Goal: Task Accomplishment & Management: Manage account settings

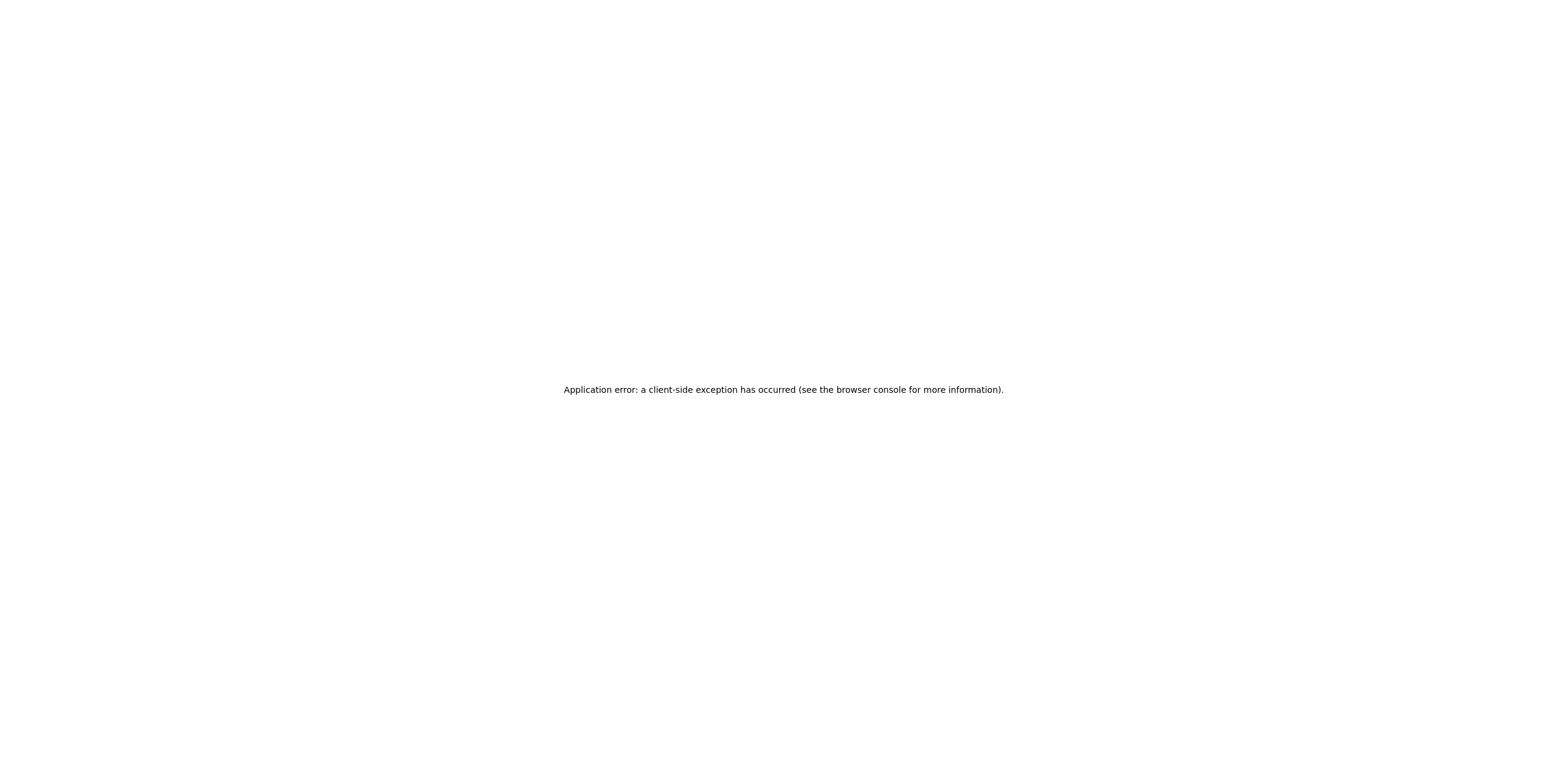
click at [722, 397] on h2 "Application error: a client-side exception has occurred (see the browser consol…" at bounding box center [784, 389] width 440 height 17
drag, startPoint x: 628, startPoint y: 391, endPoint x: 986, endPoint y: 397, distance: 358.1
click at [986, 397] on h2 "Application error: a client-side exception has occurred (see the browser consol…" at bounding box center [784, 389] width 440 height 17
click at [1277, 269] on div "Application error: a client-side exception has occurred (see the browser consol…" at bounding box center [784, 389] width 1568 height 779
drag, startPoint x: 664, startPoint y: 391, endPoint x: 703, endPoint y: 391, distance: 39.0
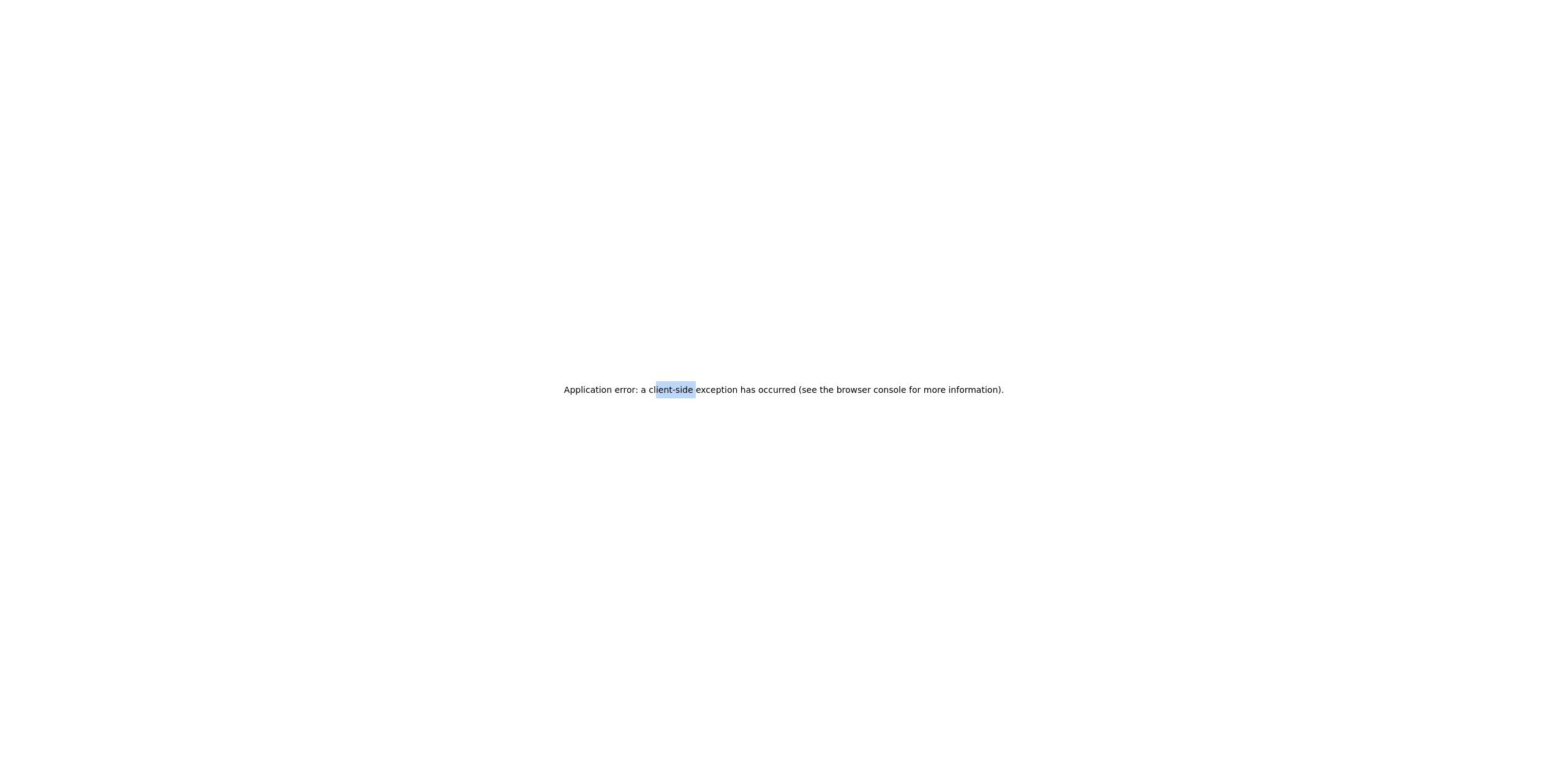
click at [703, 391] on h2 "Application error: a client-side exception has occurred (see the browser consol…" at bounding box center [784, 389] width 440 height 17
click at [675, 508] on div "Application error: a client-side exception has occurred (see the browser consol…" at bounding box center [784, 389] width 1568 height 779
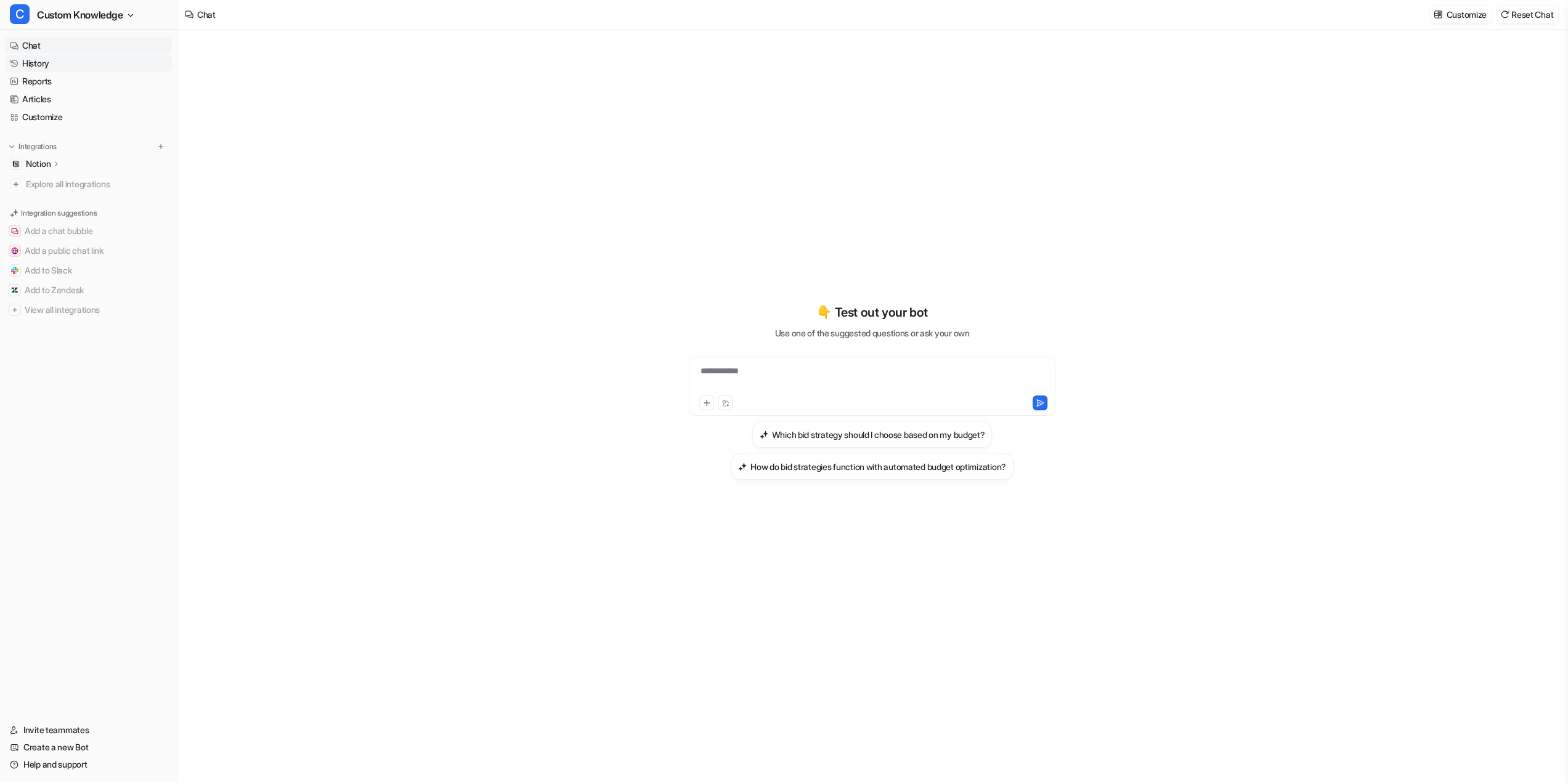
click at [48, 72] on link "History" at bounding box center [88, 63] width 167 height 17
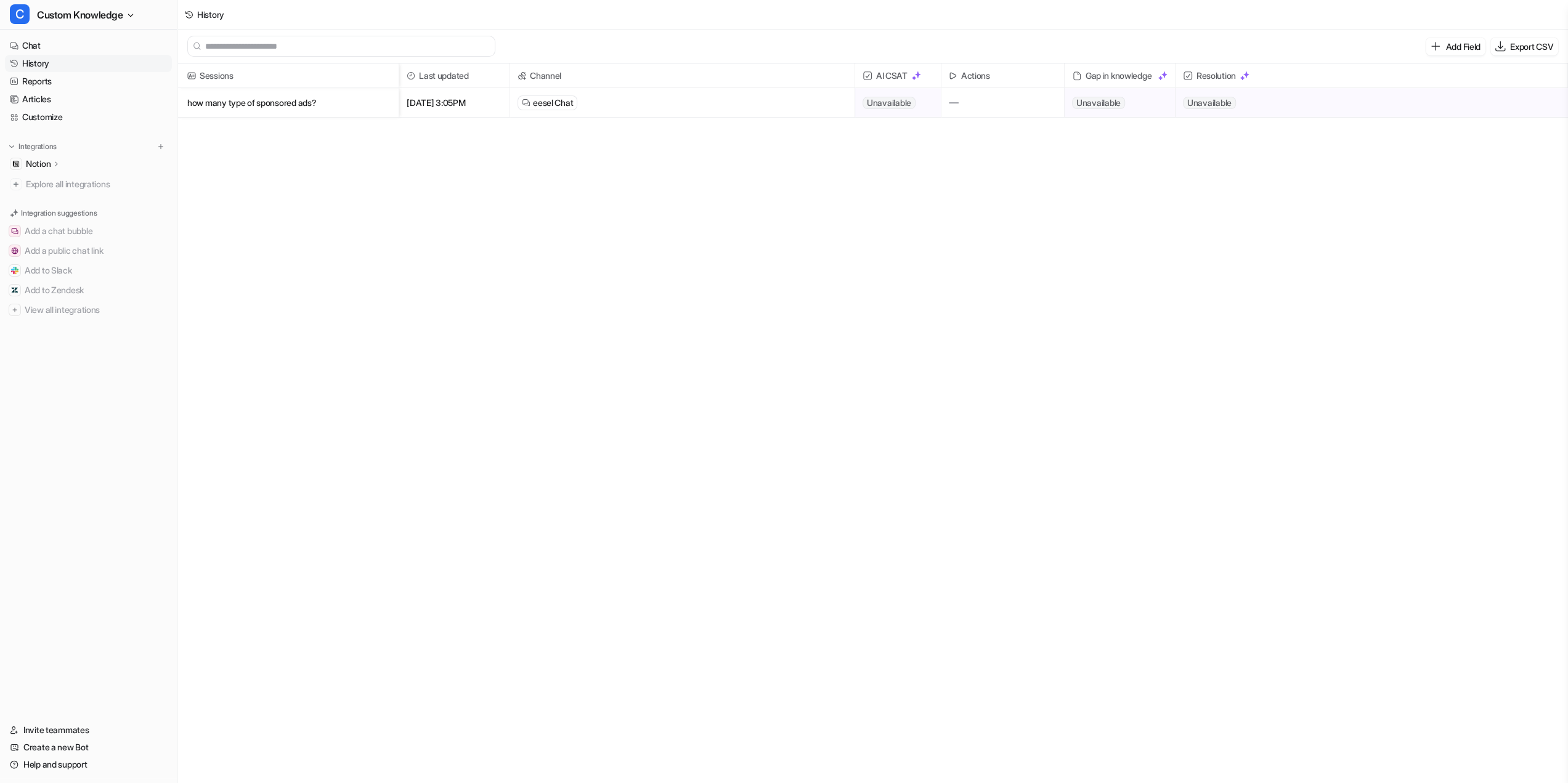
click at [51, 170] on p "Notion" at bounding box center [38, 164] width 25 height 12
click at [57, 188] on p "Overview" at bounding box center [53, 182] width 37 height 12
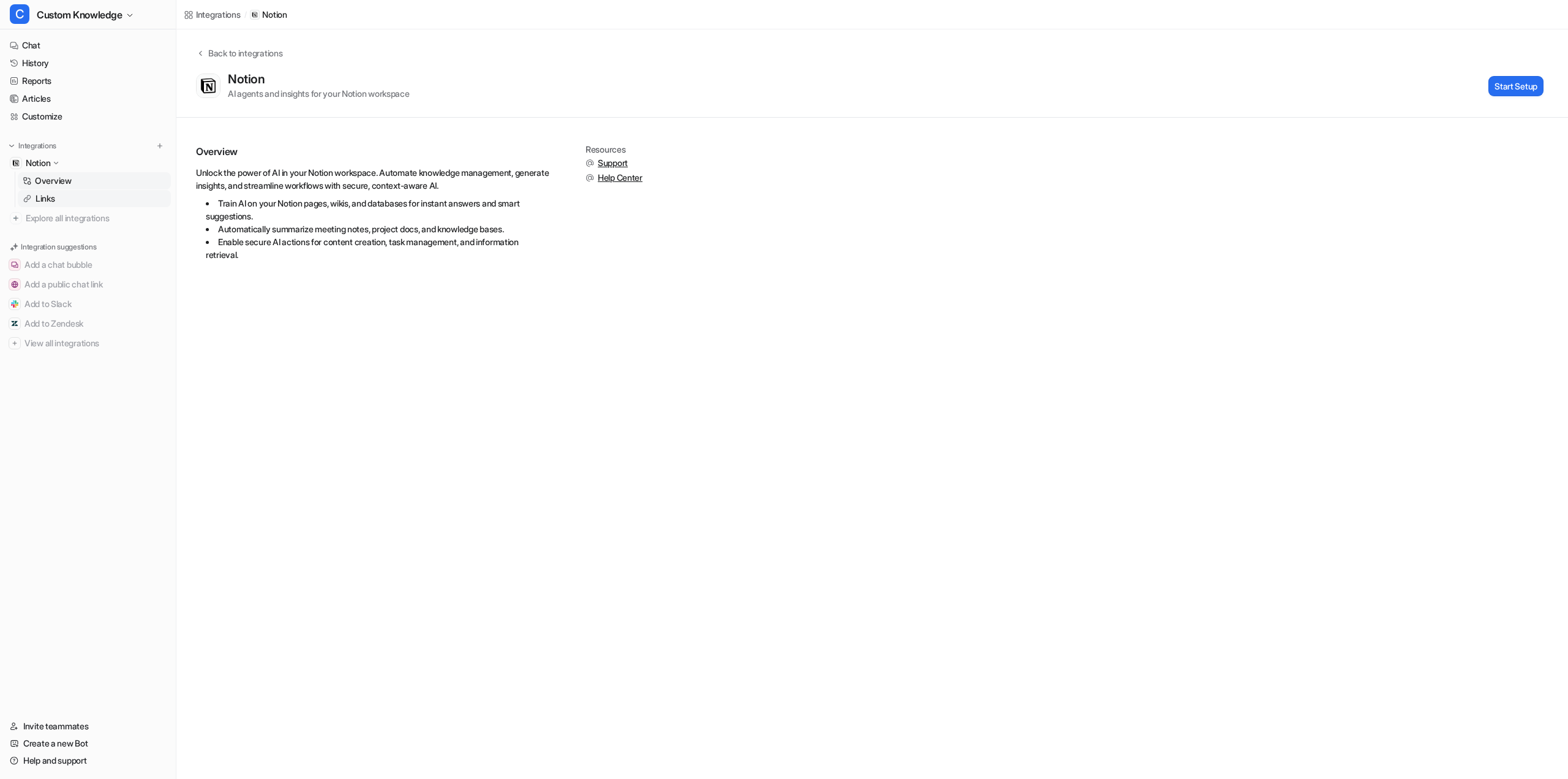
click at [55, 204] on p "Links" at bounding box center [45, 198] width 20 height 12
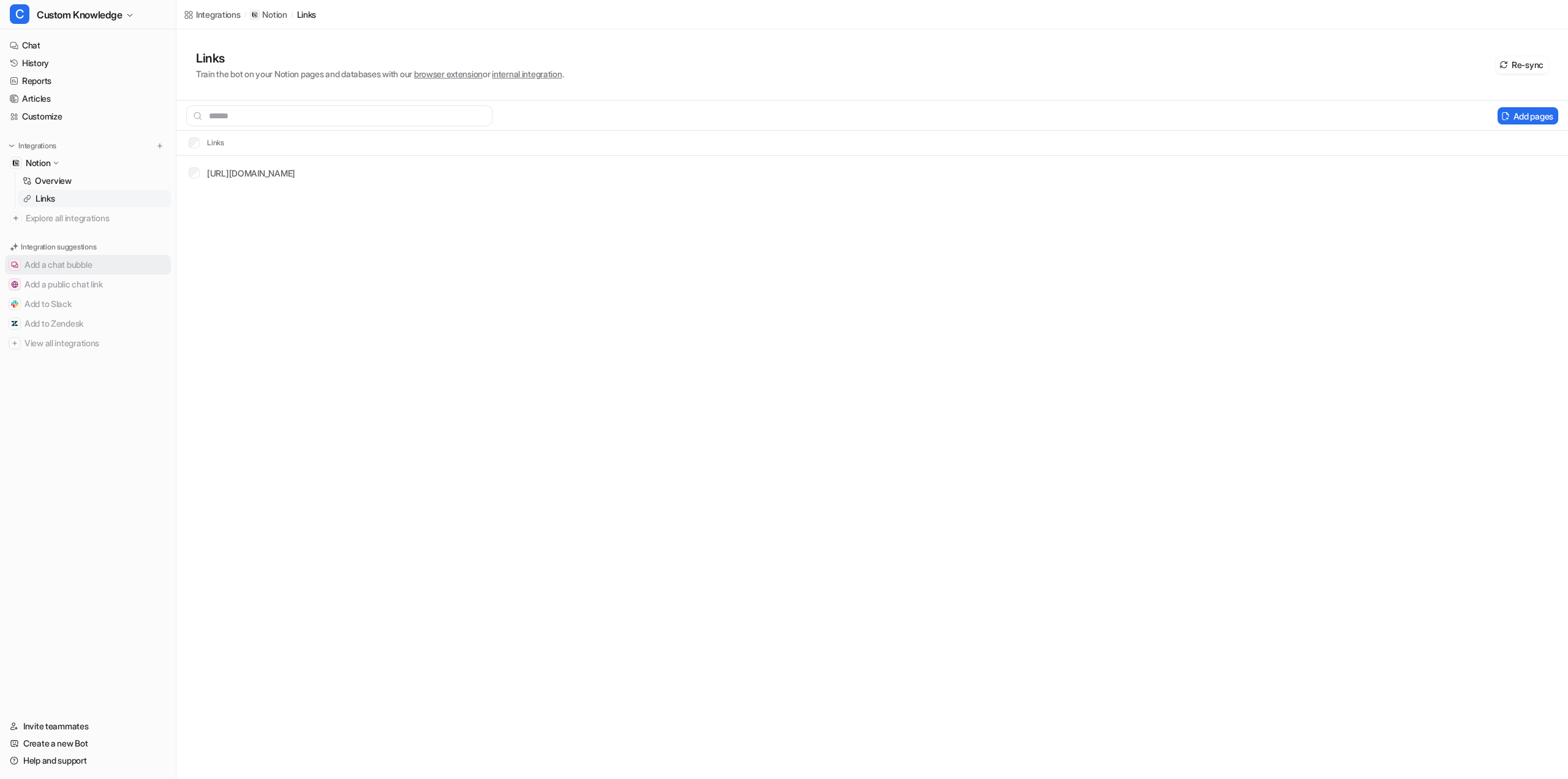
click at [83, 275] on button "Add a chat bubble" at bounding box center [88, 264] width 166 height 20
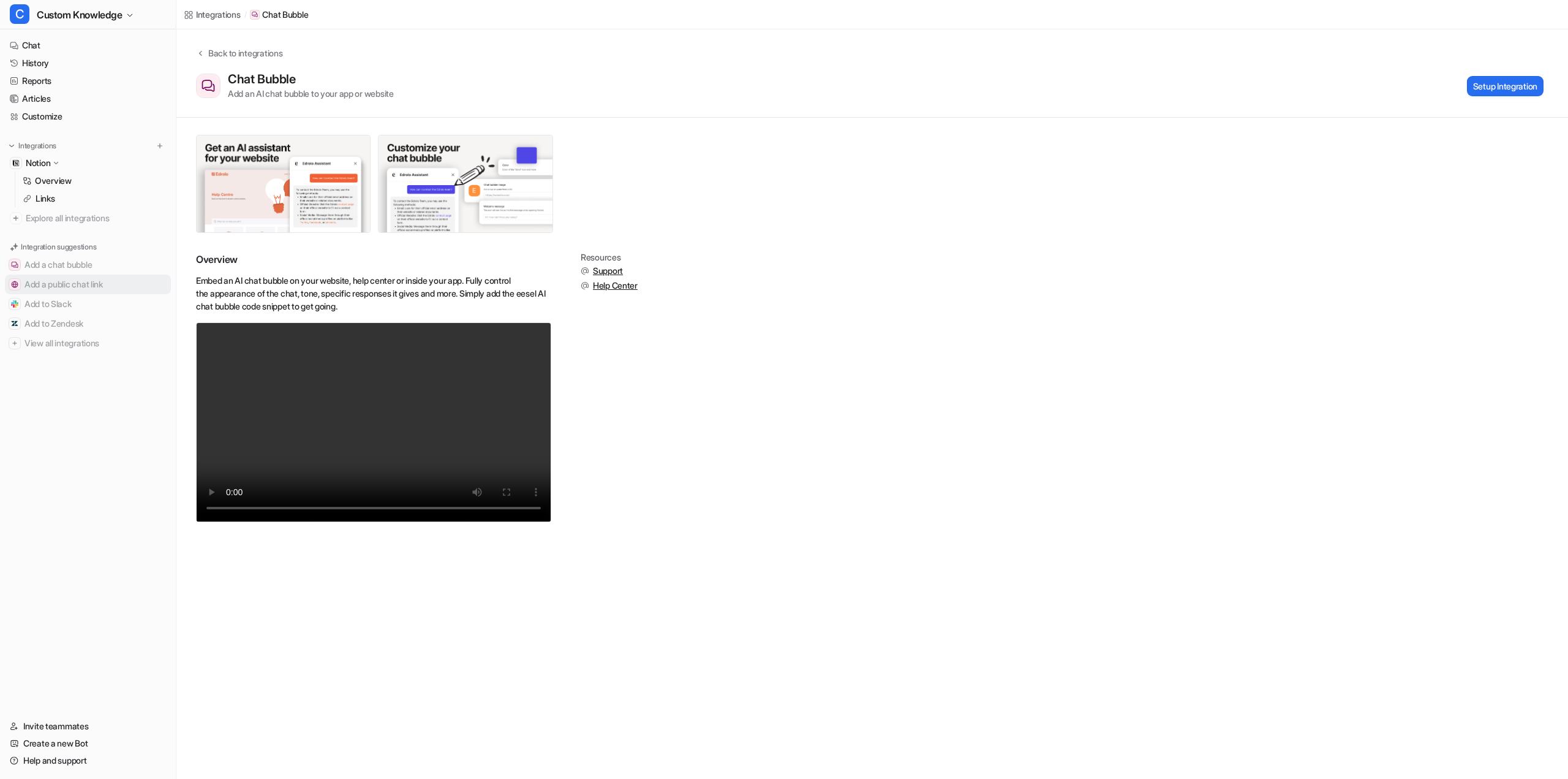
click at [80, 294] on button "Add a public chat link" at bounding box center [88, 284] width 166 height 20
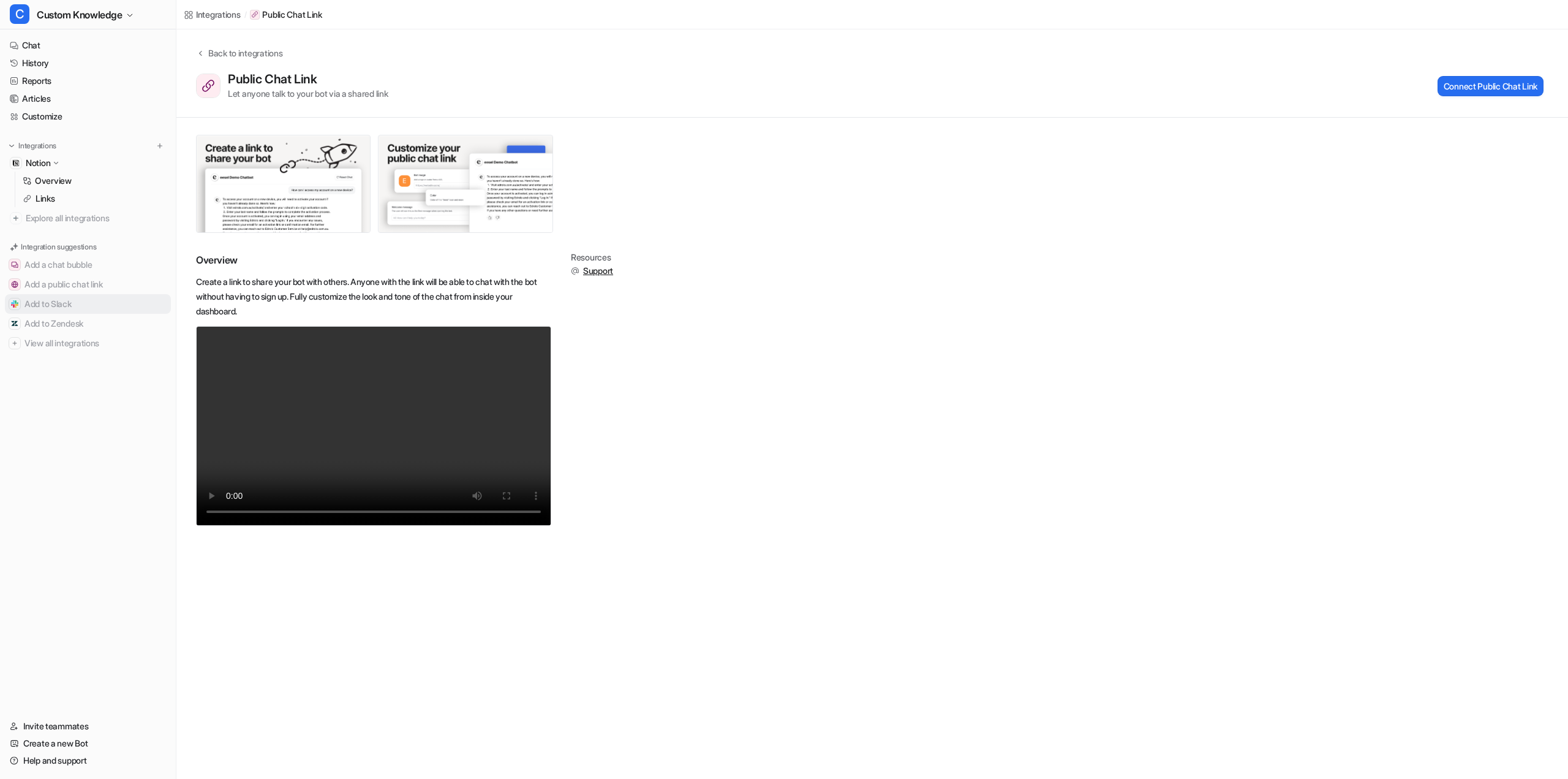
click at [71, 314] on button "Add to Slack" at bounding box center [88, 304] width 166 height 20
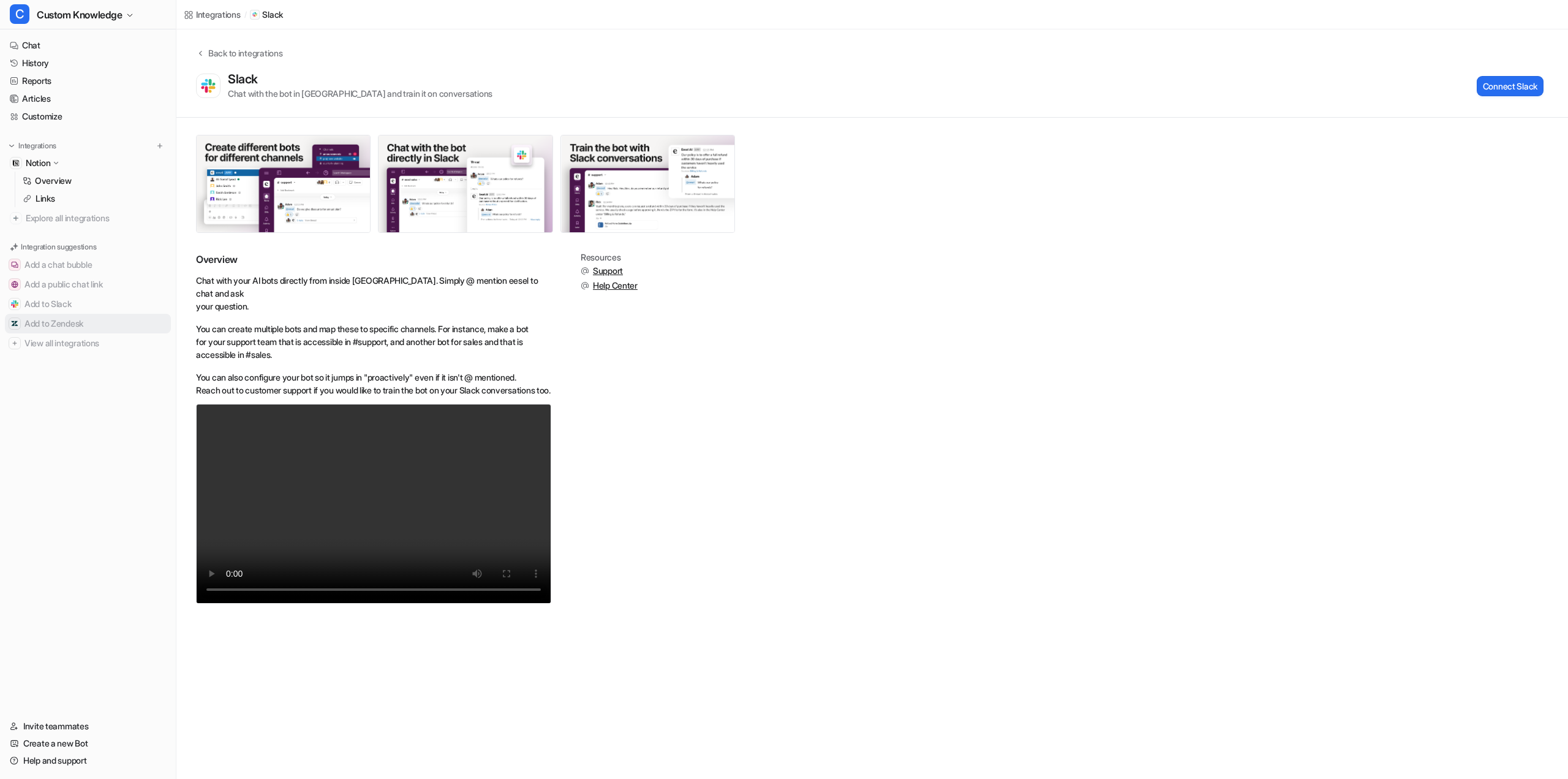
click at [82, 333] on button "Add to Zendesk" at bounding box center [88, 323] width 166 height 20
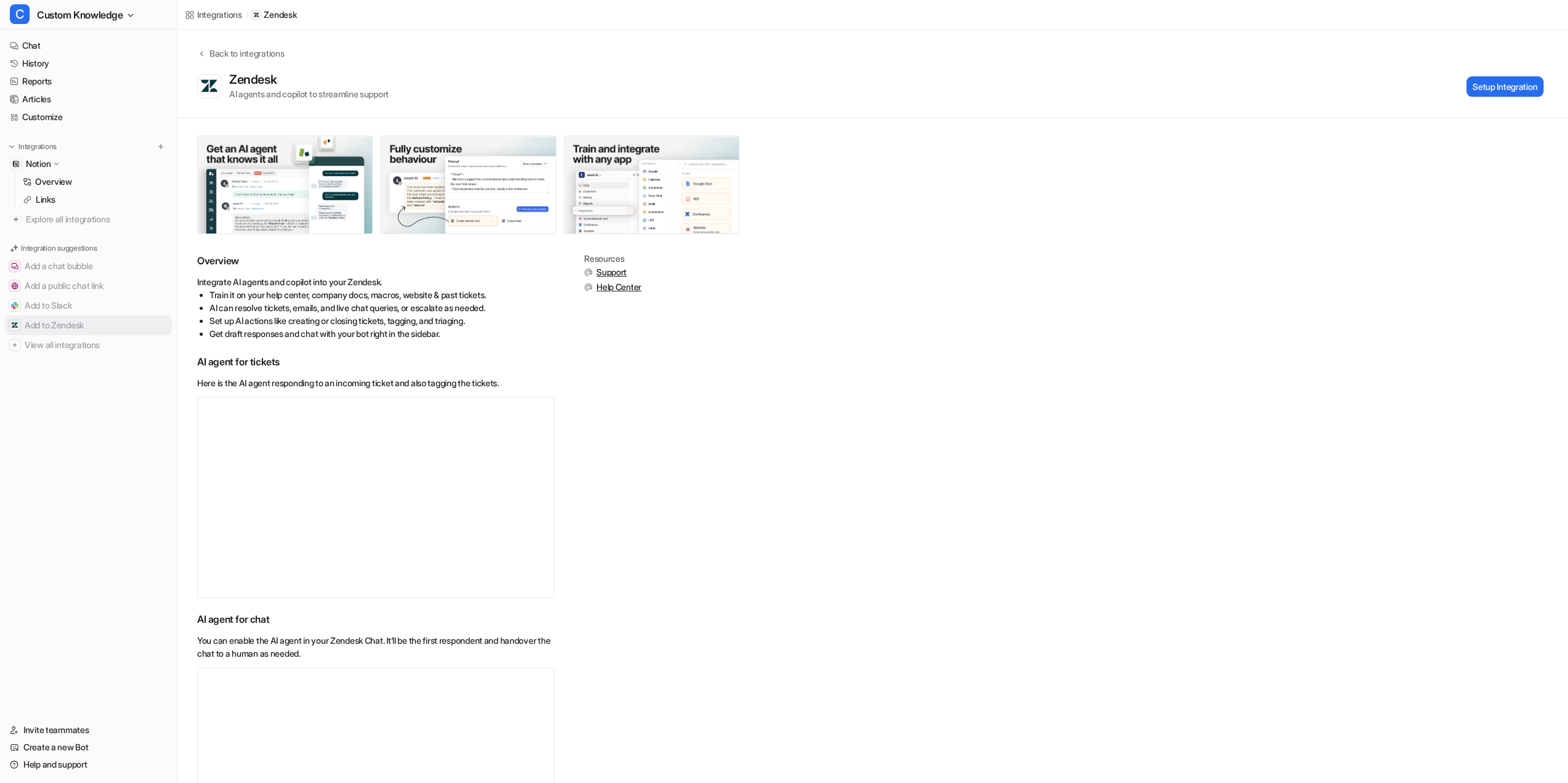
click at [149, 335] on button "Add to Zendesk" at bounding box center [88, 325] width 167 height 20
click at [74, 355] on button "View all integrations" at bounding box center [88, 345] width 167 height 20
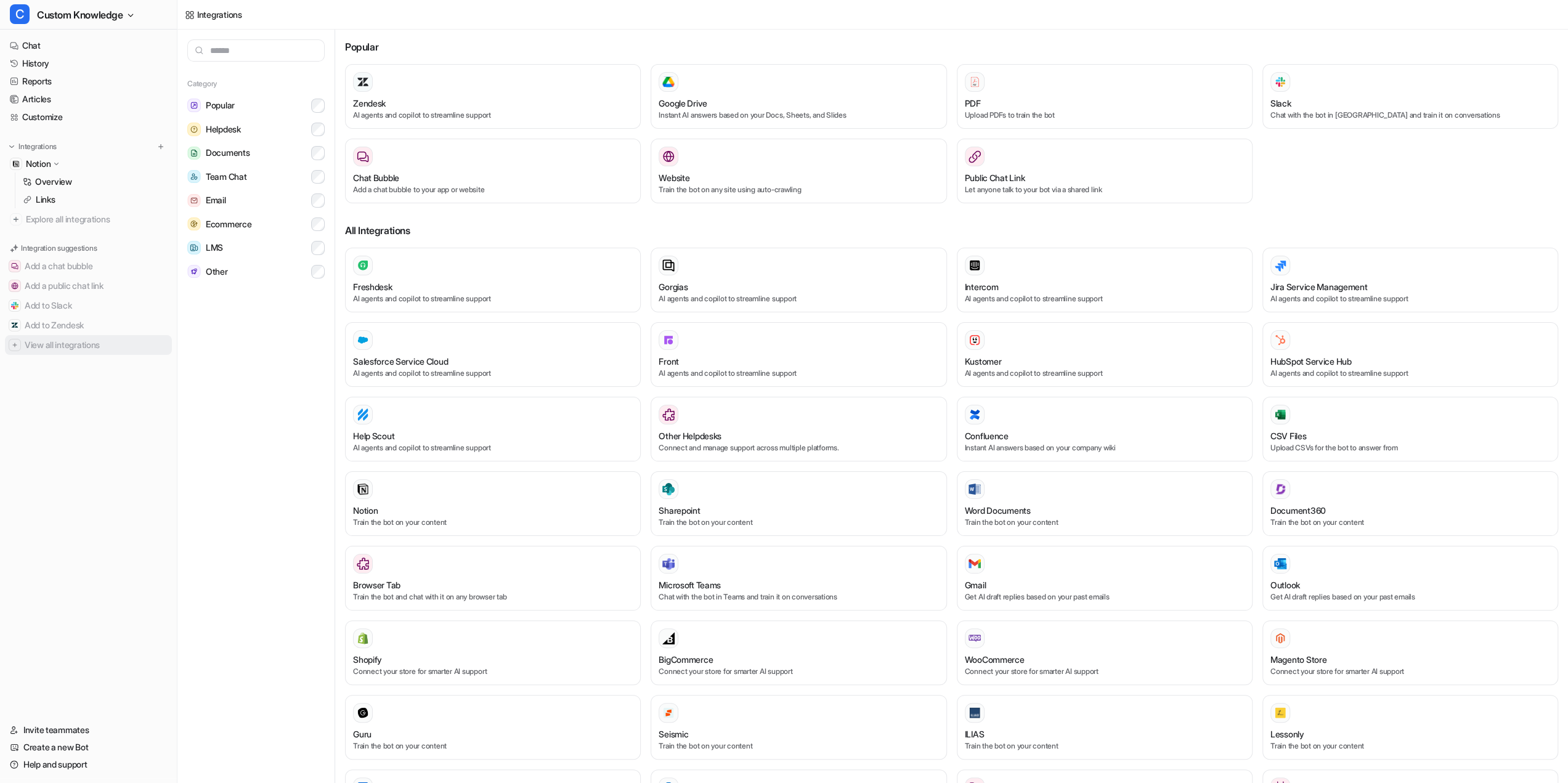
click at [19, 349] on img at bounding box center [14, 345] width 8 height 8
click at [79, 724] on link "Invite teammates" at bounding box center [88, 730] width 167 height 17
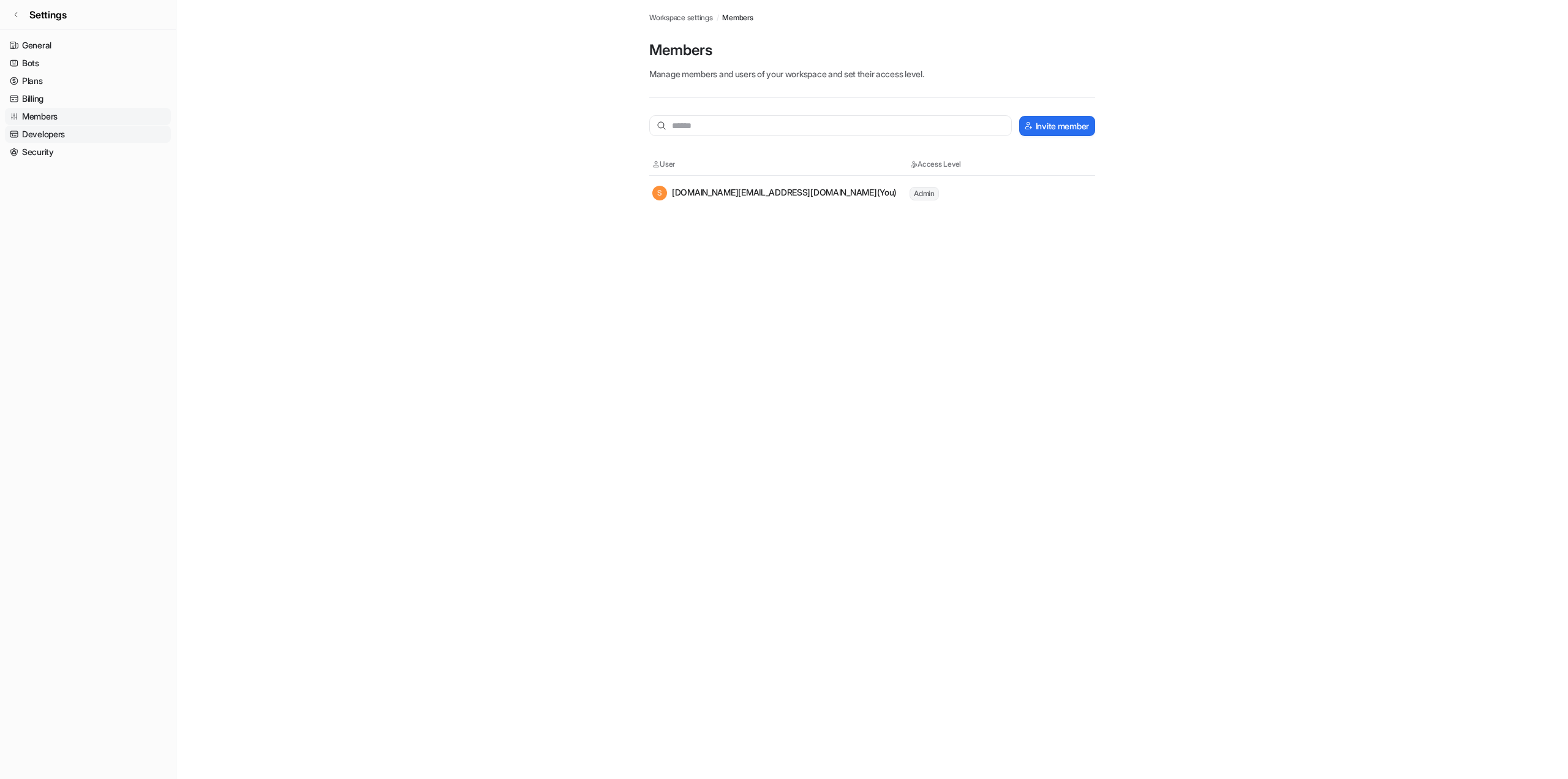
click at [75, 142] on link "Developers" at bounding box center [88, 134] width 166 height 17
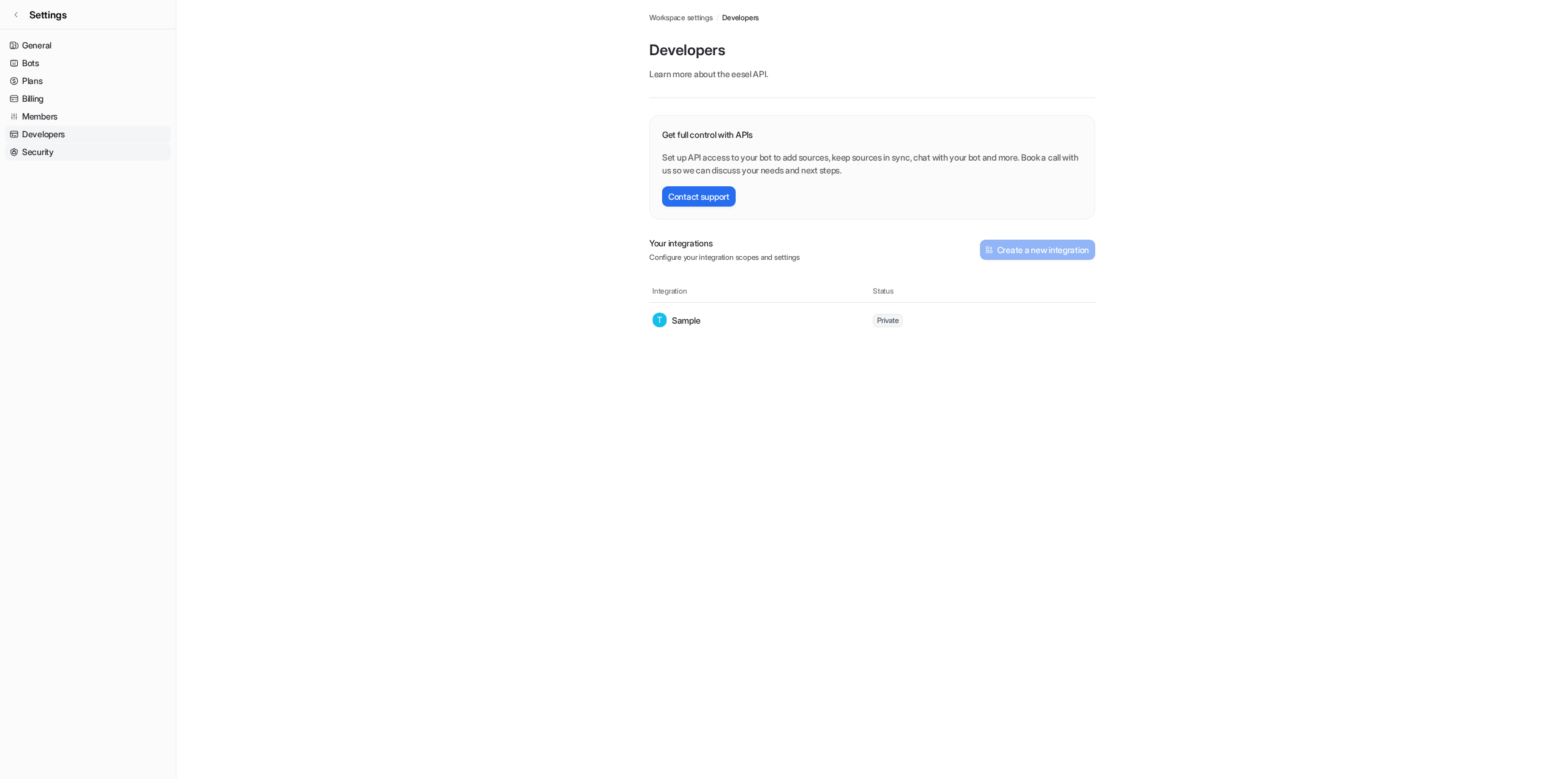
click at [79, 161] on link "Security" at bounding box center [88, 151] width 166 height 17
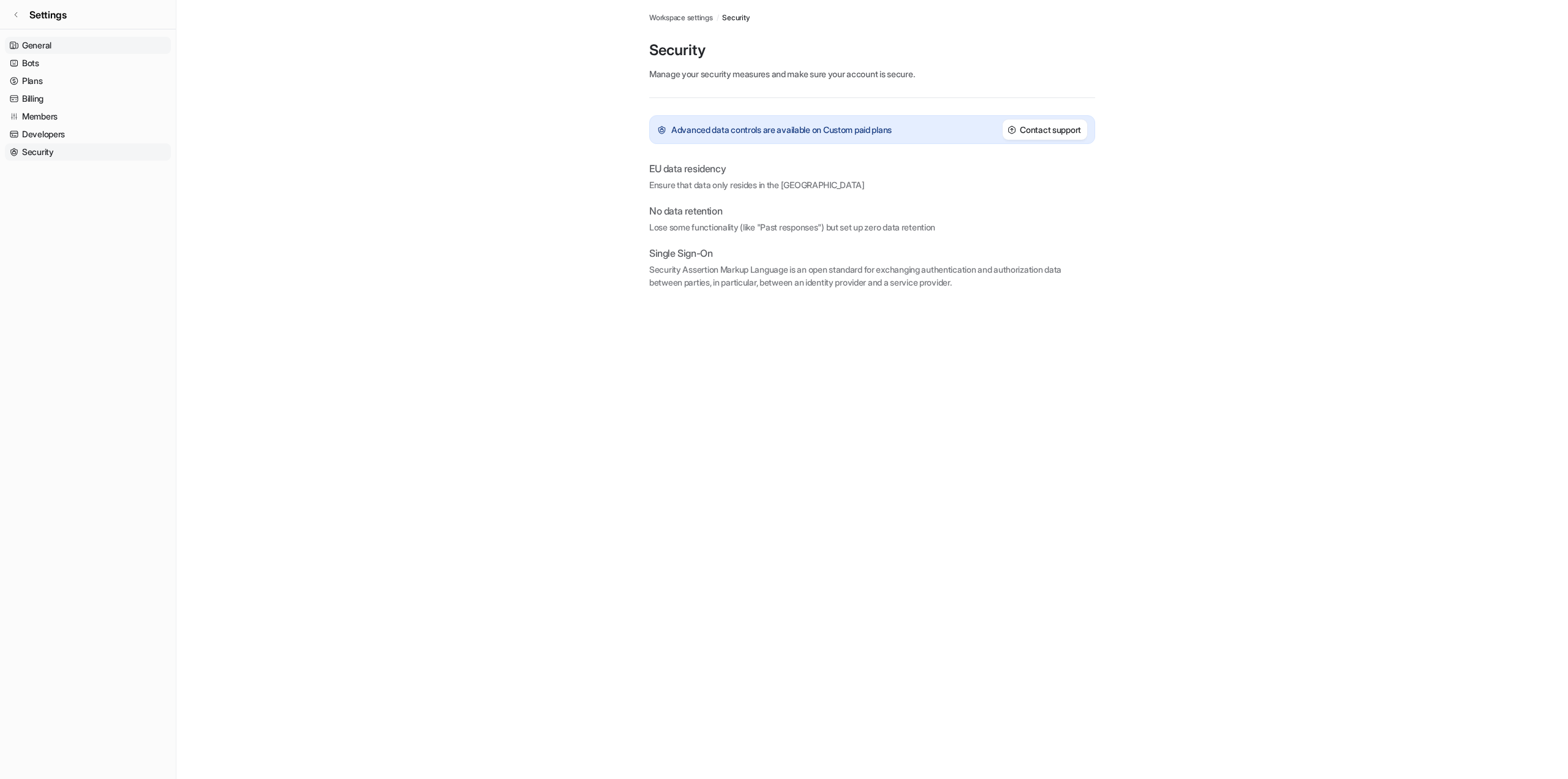
click at [87, 47] on link "General" at bounding box center [88, 45] width 166 height 17
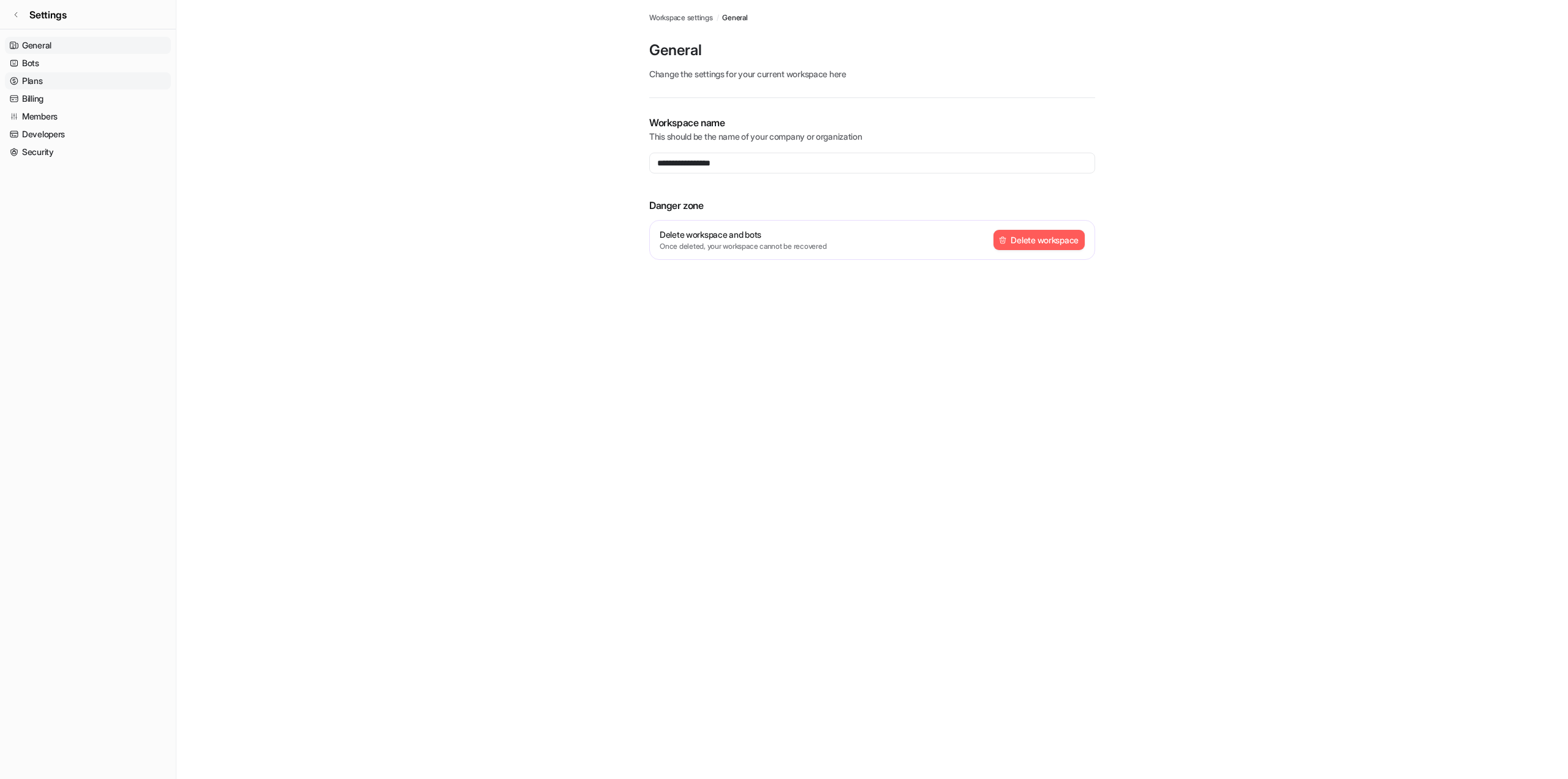
click at [48, 89] on link "Plans" at bounding box center [88, 80] width 166 height 17
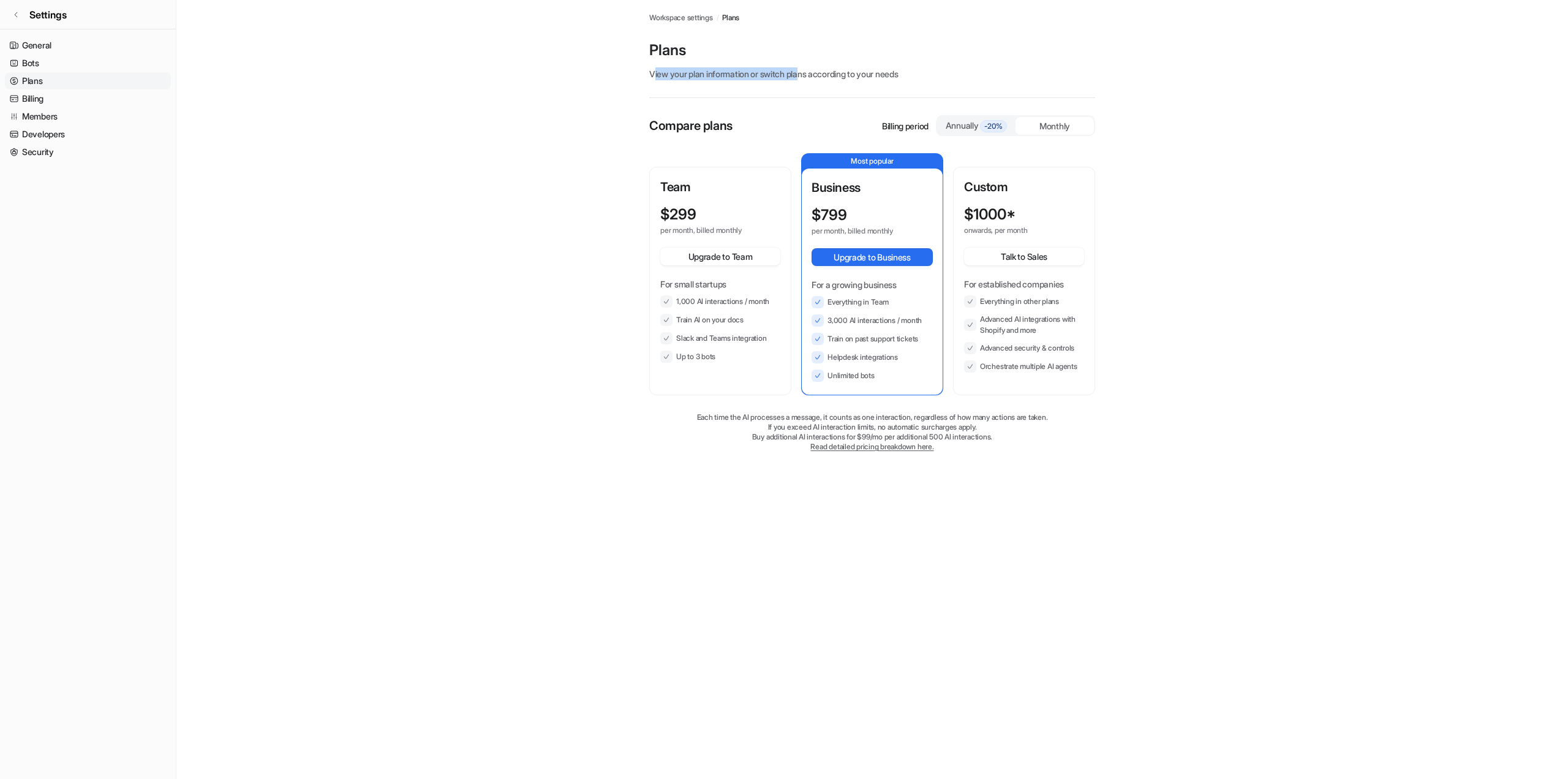
drag, startPoint x: 666, startPoint y: 82, endPoint x: 840, endPoint y: 84, distance: 174.0
click at [840, 80] on p "View your plan information or switch plans according to your needs" at bounding box center [872, 74] width 446 height 13
click at [707, 135] on p "Compare plans" at bounding box center [691, 125] width 83 height 18
click at [957, 132] on div "Annually -20%" at bounding box center [977, 125] width 69 height 14
click at [1116, 139] on main "Workspace settings / Plans Plans View your plan information or switch plans acc…" at bounding box center [872, 238] width 1392 height 476
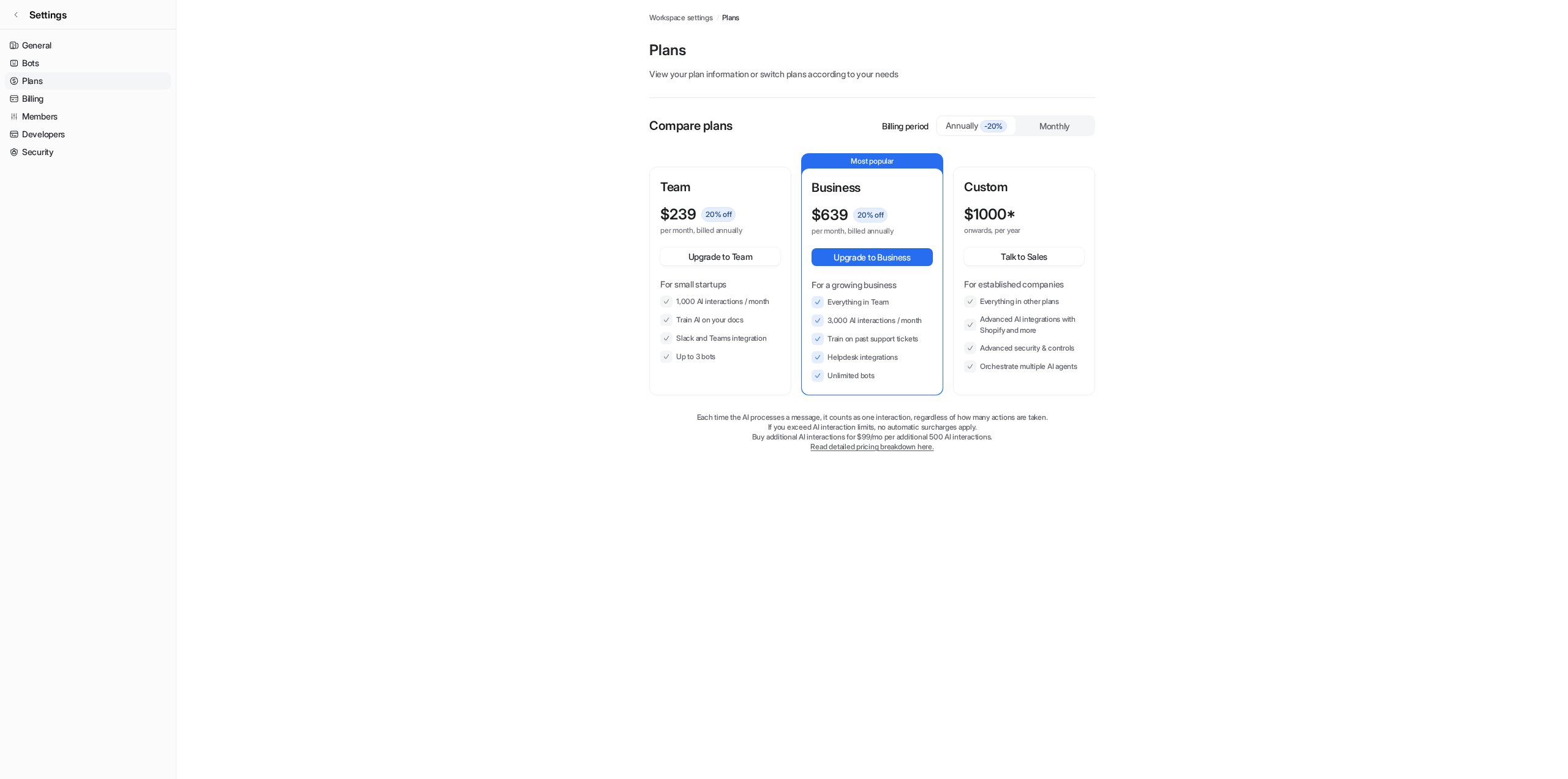
click at [1064, 135] on div "Monthly" at bounding box center [1055, 126] width 78 height 18
click at [983, 132] on span "-20%" at bounding box center [994, 126] width 27 height 12
click at [716, 564] on div "Integrations Workspace settings / Plans Plans View your plan information or swi…" at bounding box center [784, 389] width 1568 height 779
drag, startPoint x: 700, startPoint y: 445, endPoint x: 992, endPoint y: 475, distance: 293.5
click at [992, 452] on div "Each time the AI processes a message, it counts as one interaction, regardless …" at bounding box center [872, 432] width 446 height 40
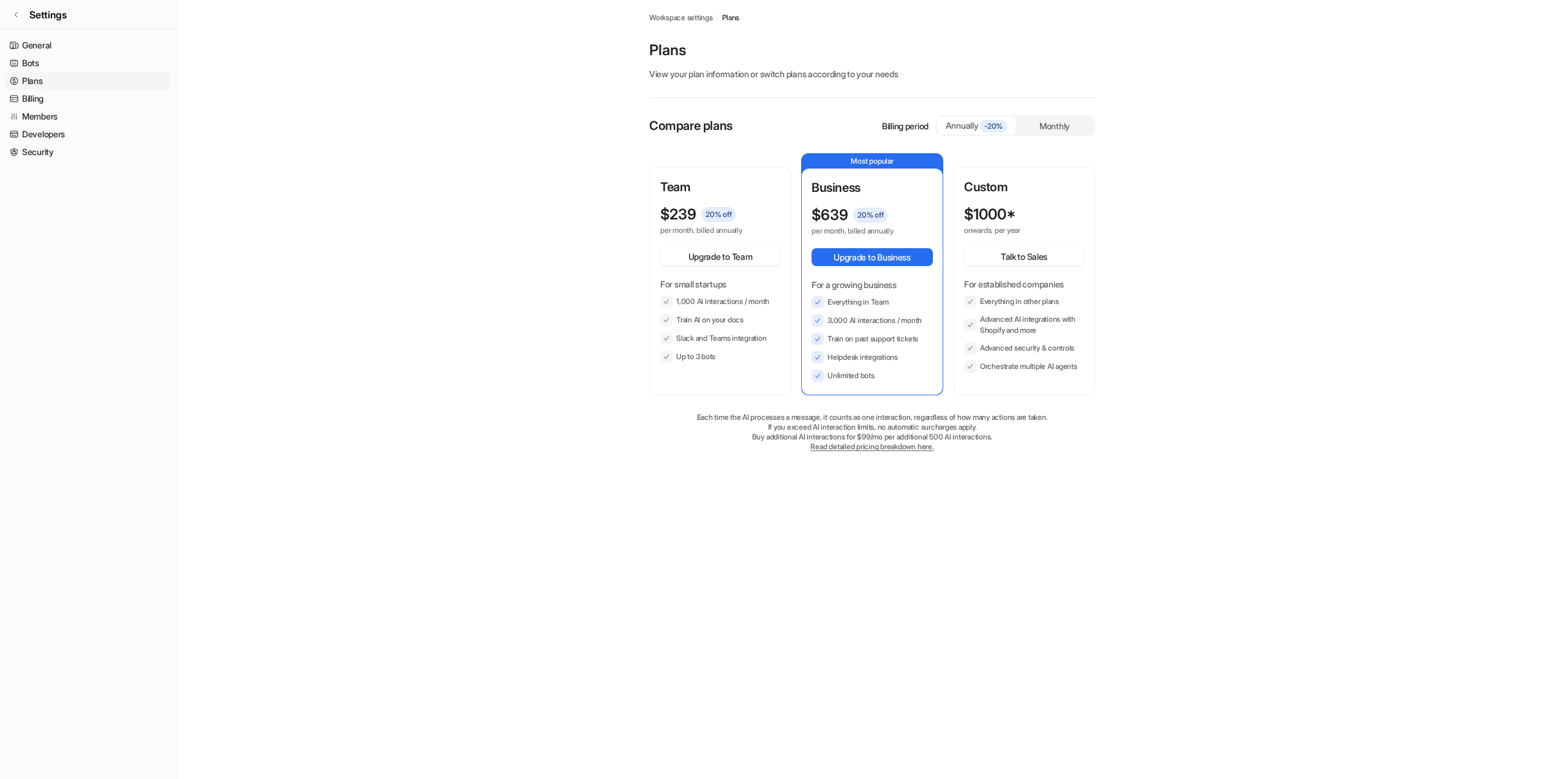
click at [548, 224] on main "Workspace settings / Plans Plans View your plan information or switch plans acc…" at bounding box center [872, 238] width 1392 height 476
click at [697, 19] on span "Workspace settings" at bounding box center [681, 18] width 63 height 11
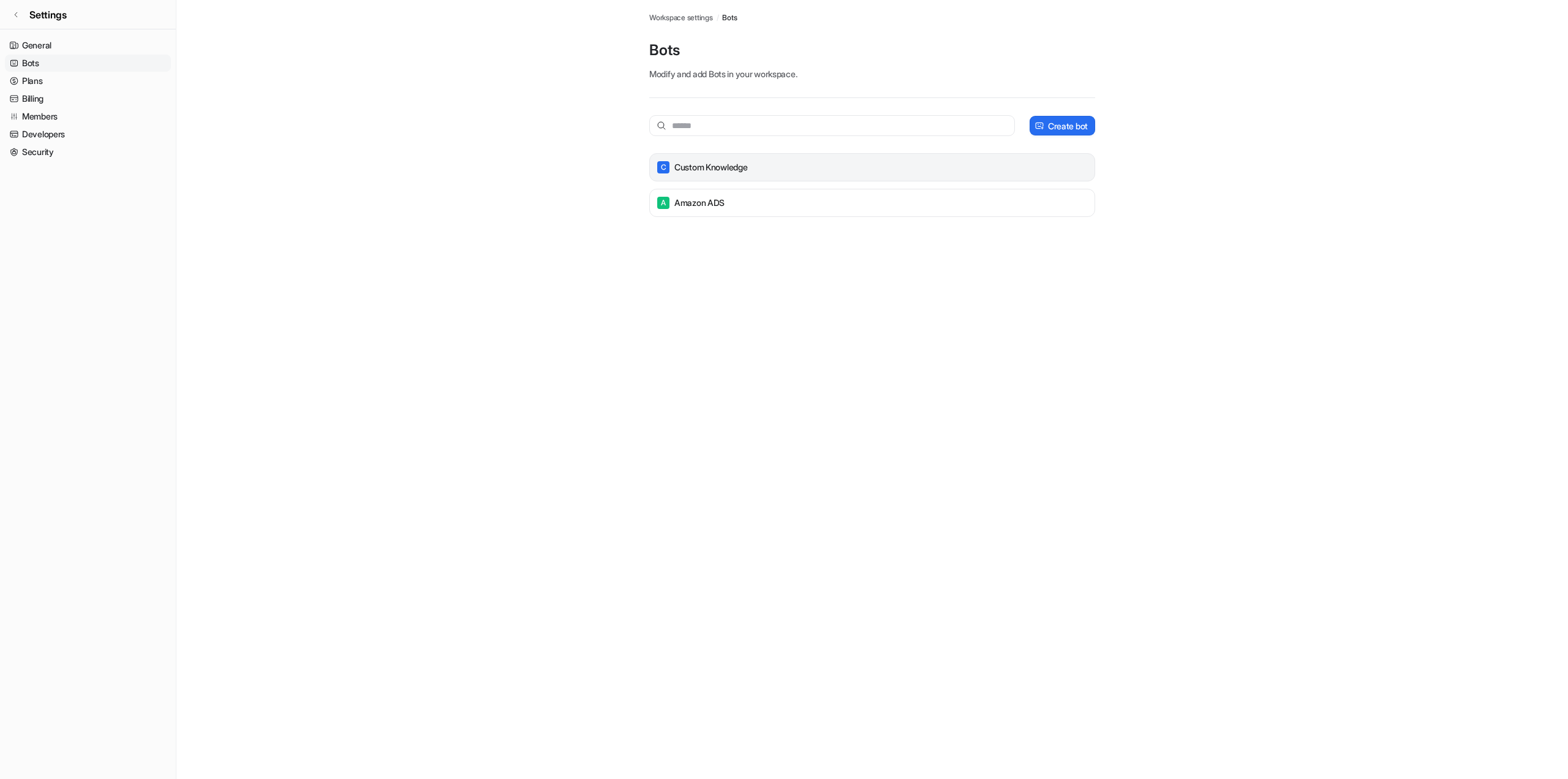
click at [748, 173] on p "Custom Knowledge" at bounding box center [711, 167] width 74 height 12
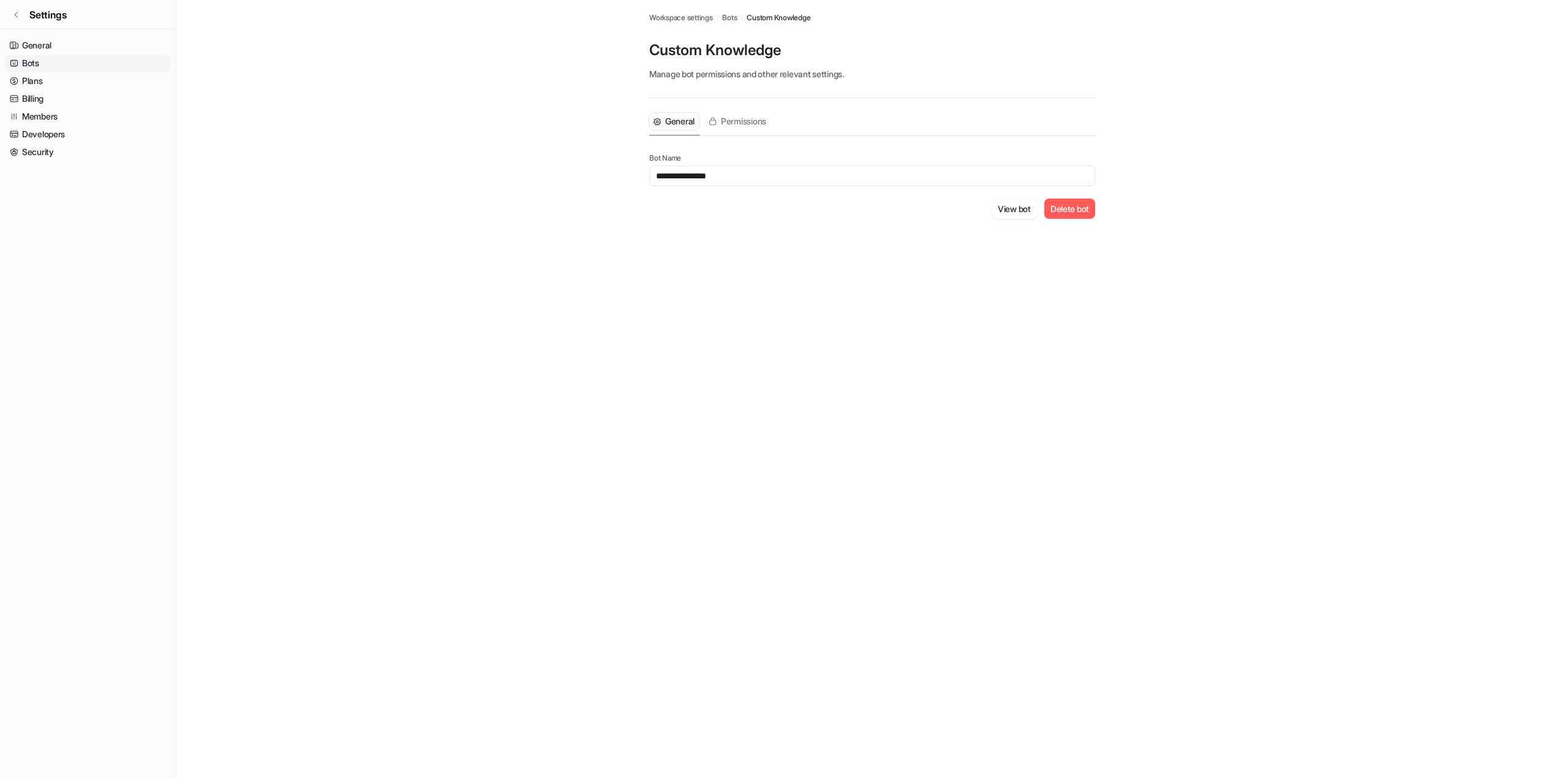
click at [737, 21] on span "Bots" at bounding box center [730, 18] width 15 height 11
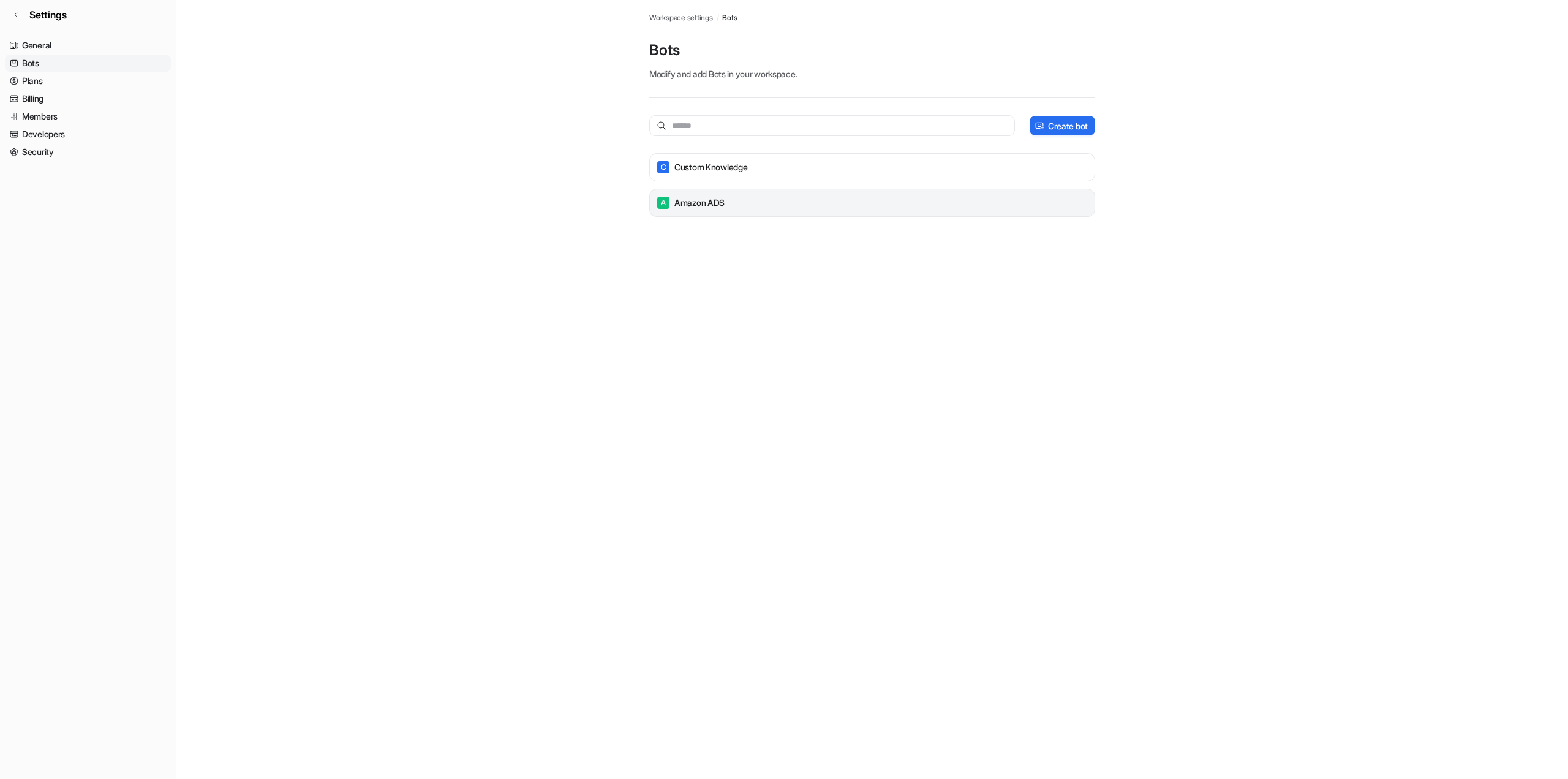
click at [709, 209] on p "Amazon ADS" at bounding box center [700, 203] width 50 height 12
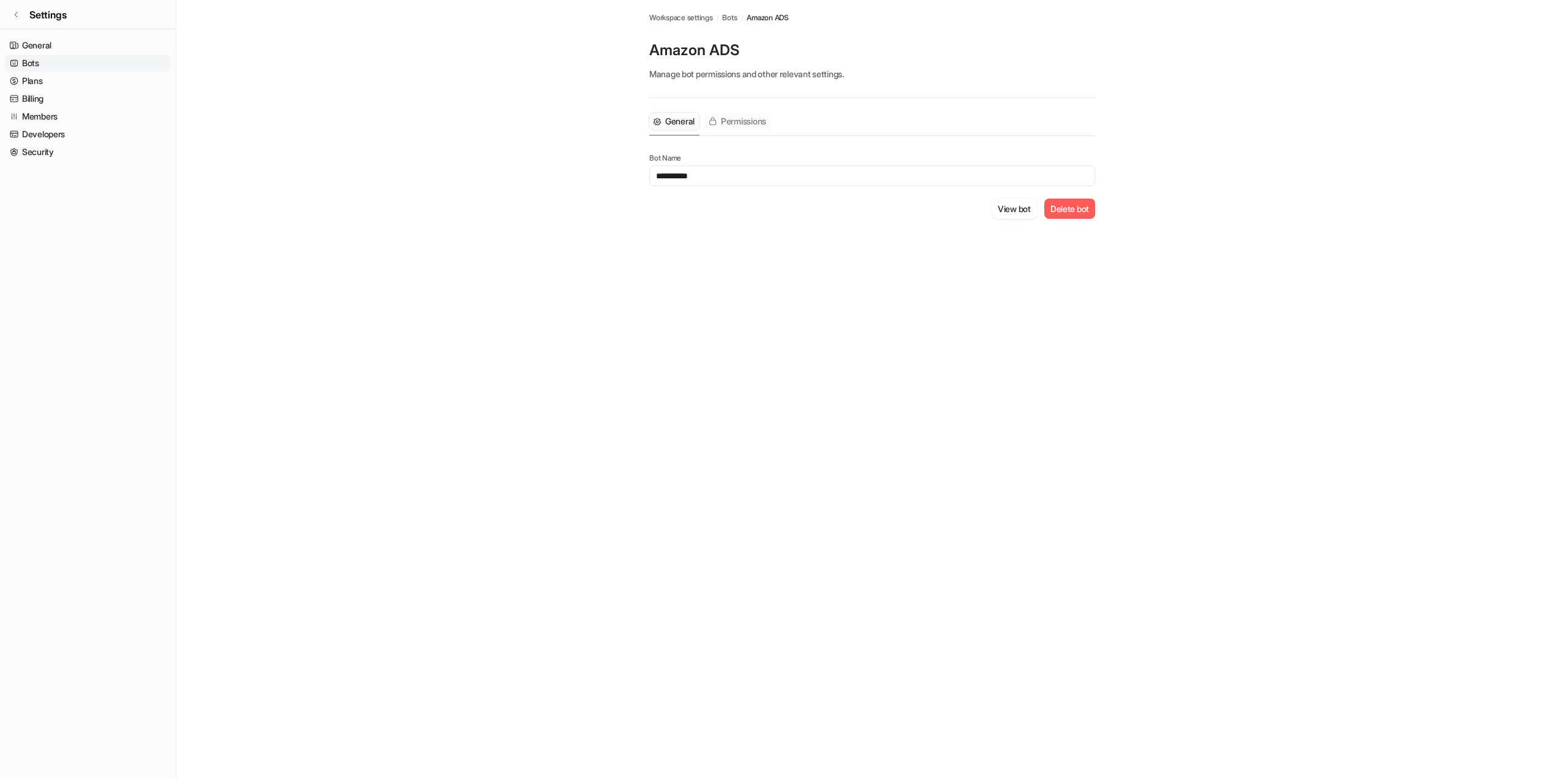
click at [767, 127] on span "Permissions" at bounding box center [743, 121] width 46 height 12
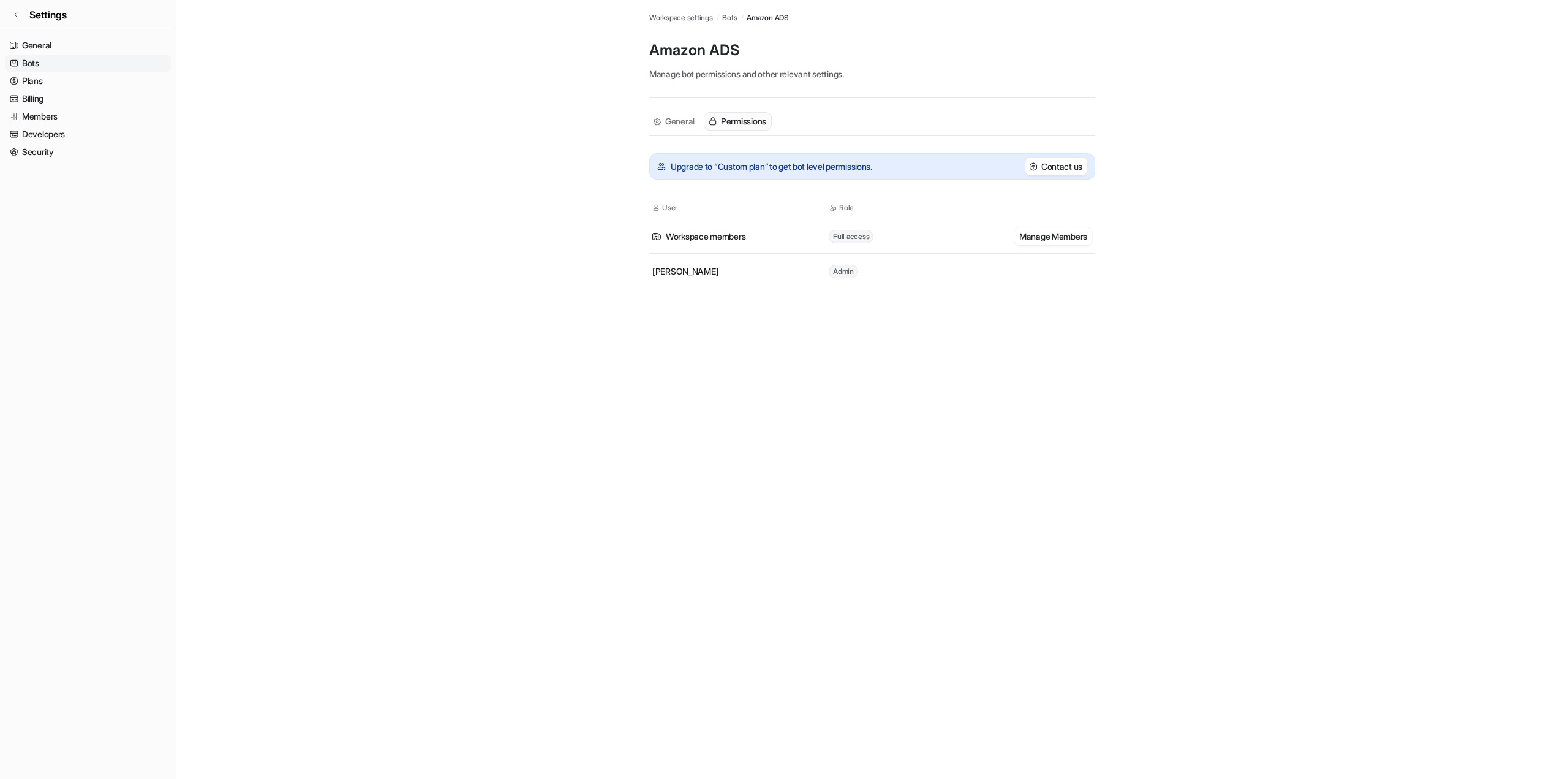
click at [502, 194] on main "Workspace settings / Bots / Amazon ADS Amazon ADS Manage bot permissions and ot…" at bounding box center [872, 159] width 1392 height 318
click at [67, 44] on link "General" at bounding box center [88, 45] width 166 height 17
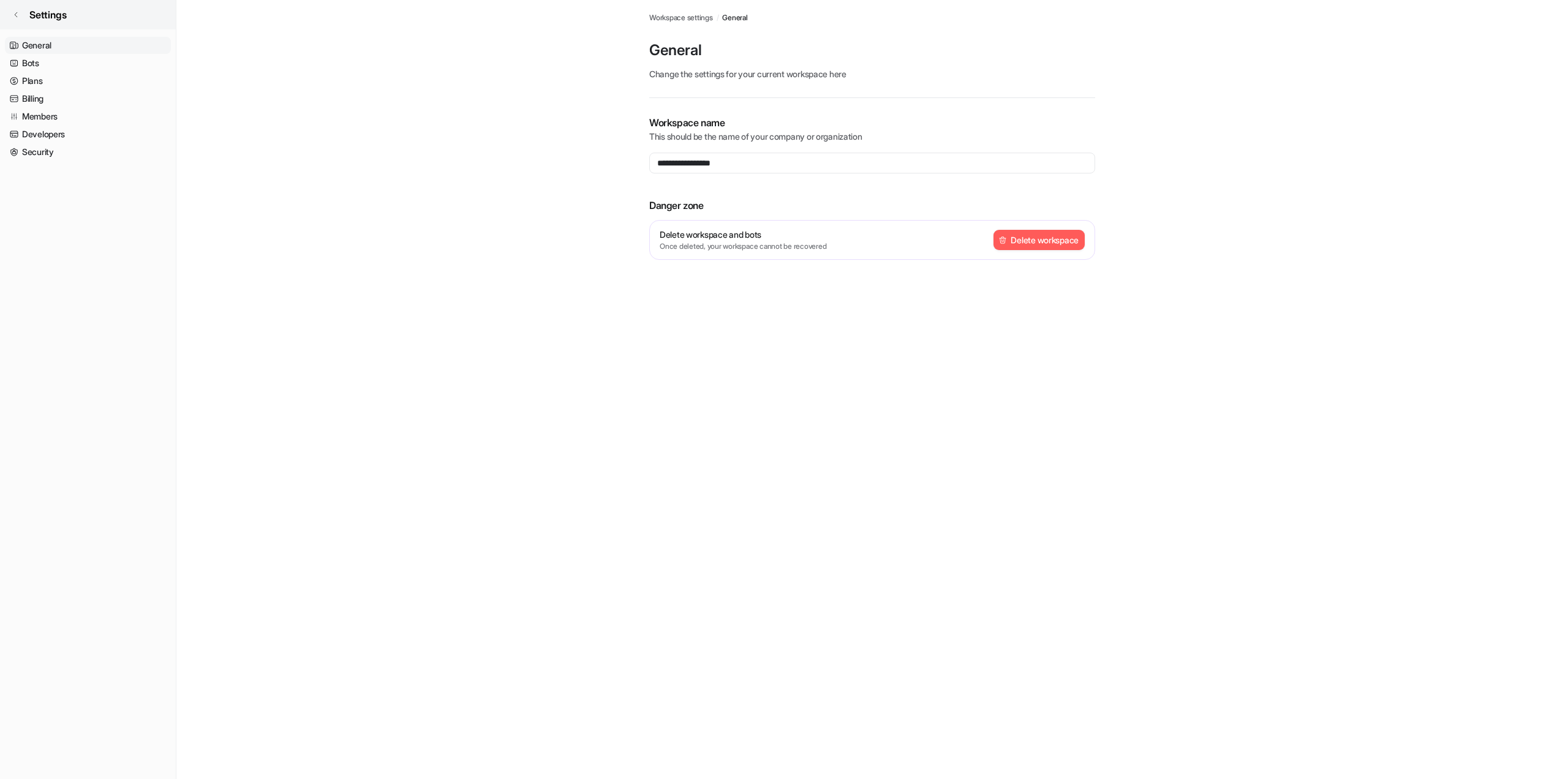
click at [17, 14] on icon at bounding box center [16, 14] width 3 height 5
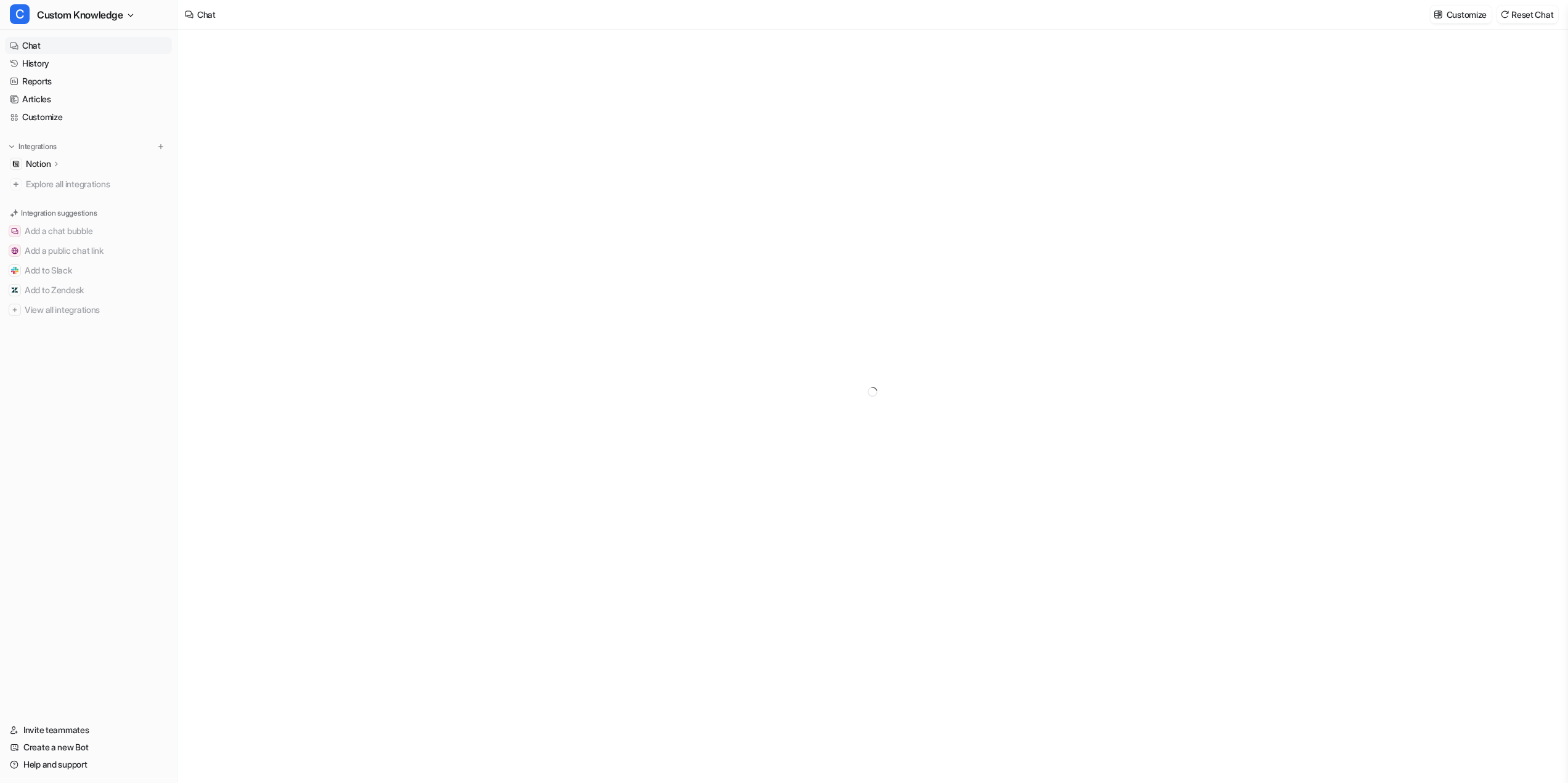
click at [45, 170] on p "Notion" at bounding box center [38, 164] width 25 height 12
click at [63, 188] on p "Overview" at bounding box center [53, 182] width 37 height 12
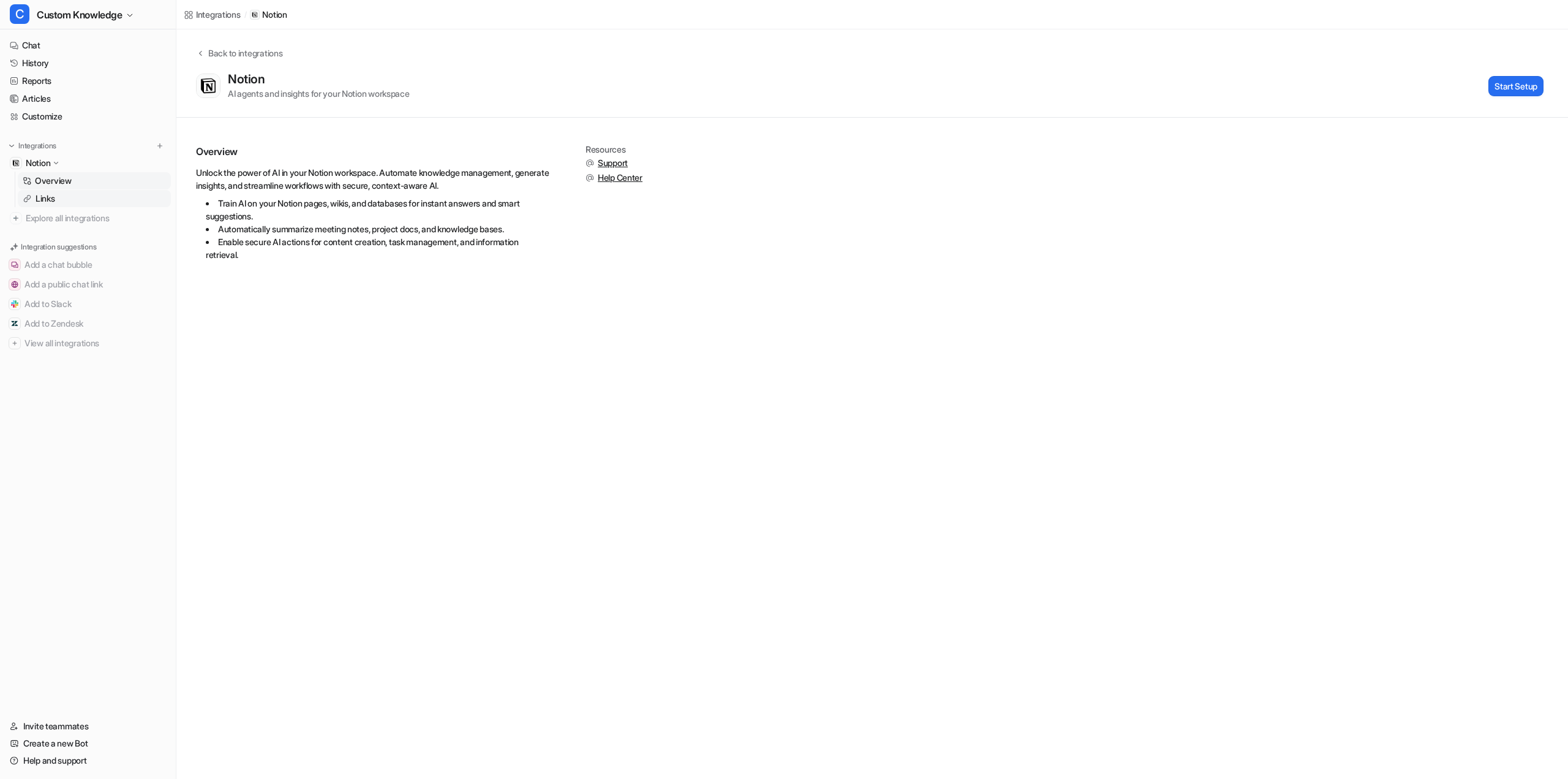
click at [48, 204] on p "Links" at bounding box center [45, 198] width 20 height 12
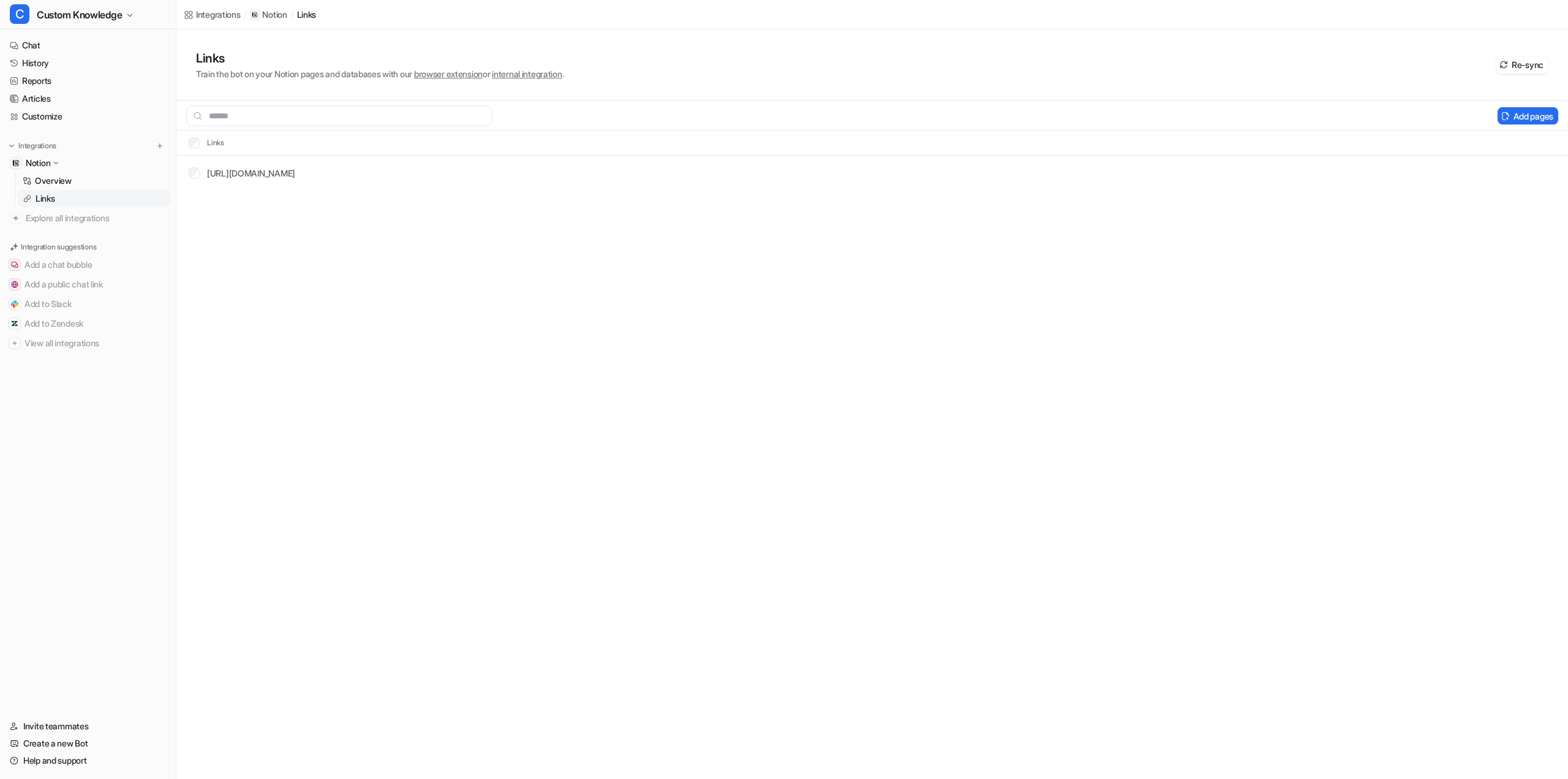
click at [410, 306] on div "Integrations / Notion / links Links Train the bot on your Notion pages and data…" at bounding box center [784, 389] width 1568 height 779
click at [63, 54] on link "Chat" at bounding box center [88, 45] width 166 height 17
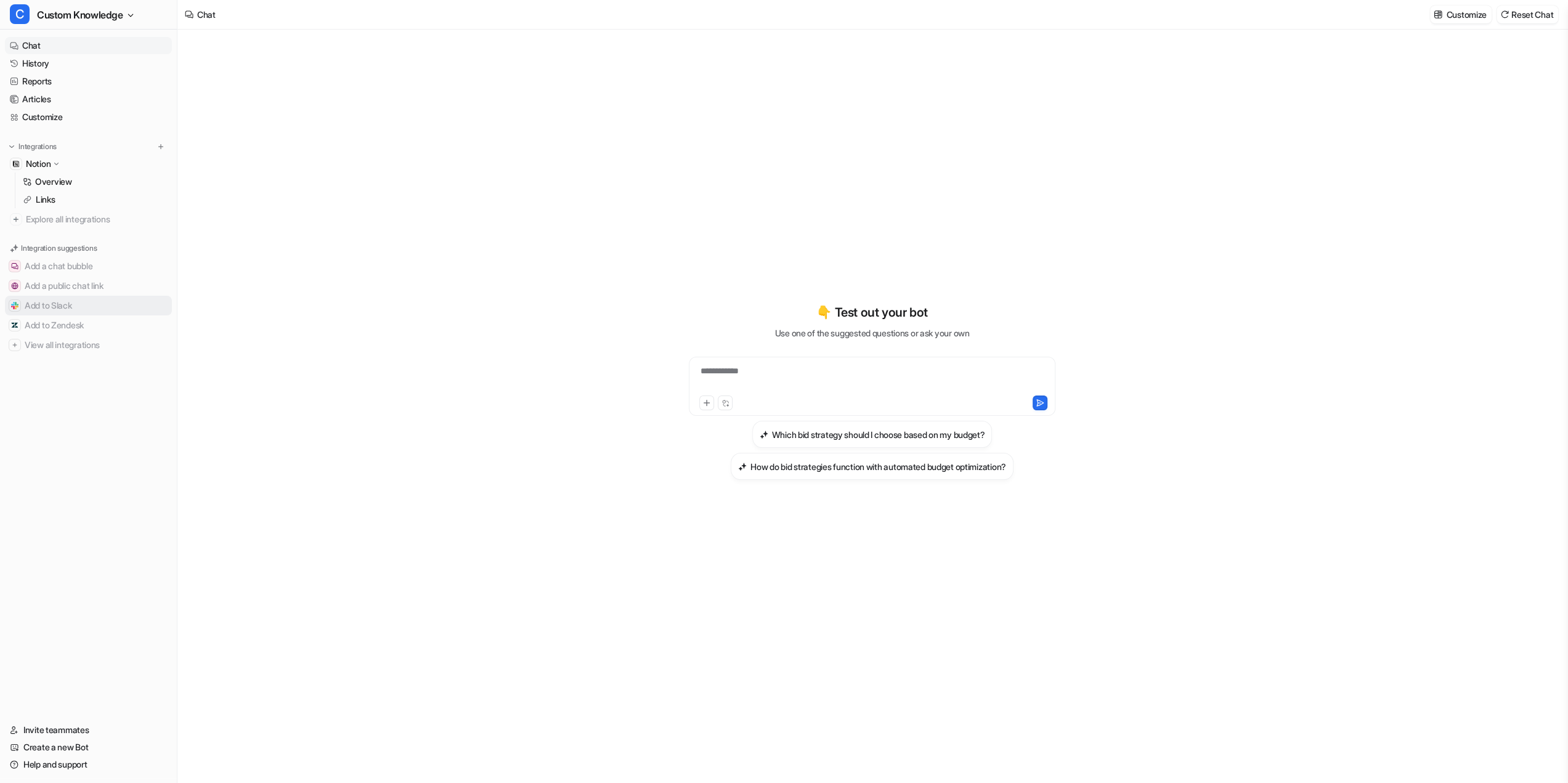
click at [64, 315] on button "Add to Slack" at bounding box center [88, 306] width 167 height 20
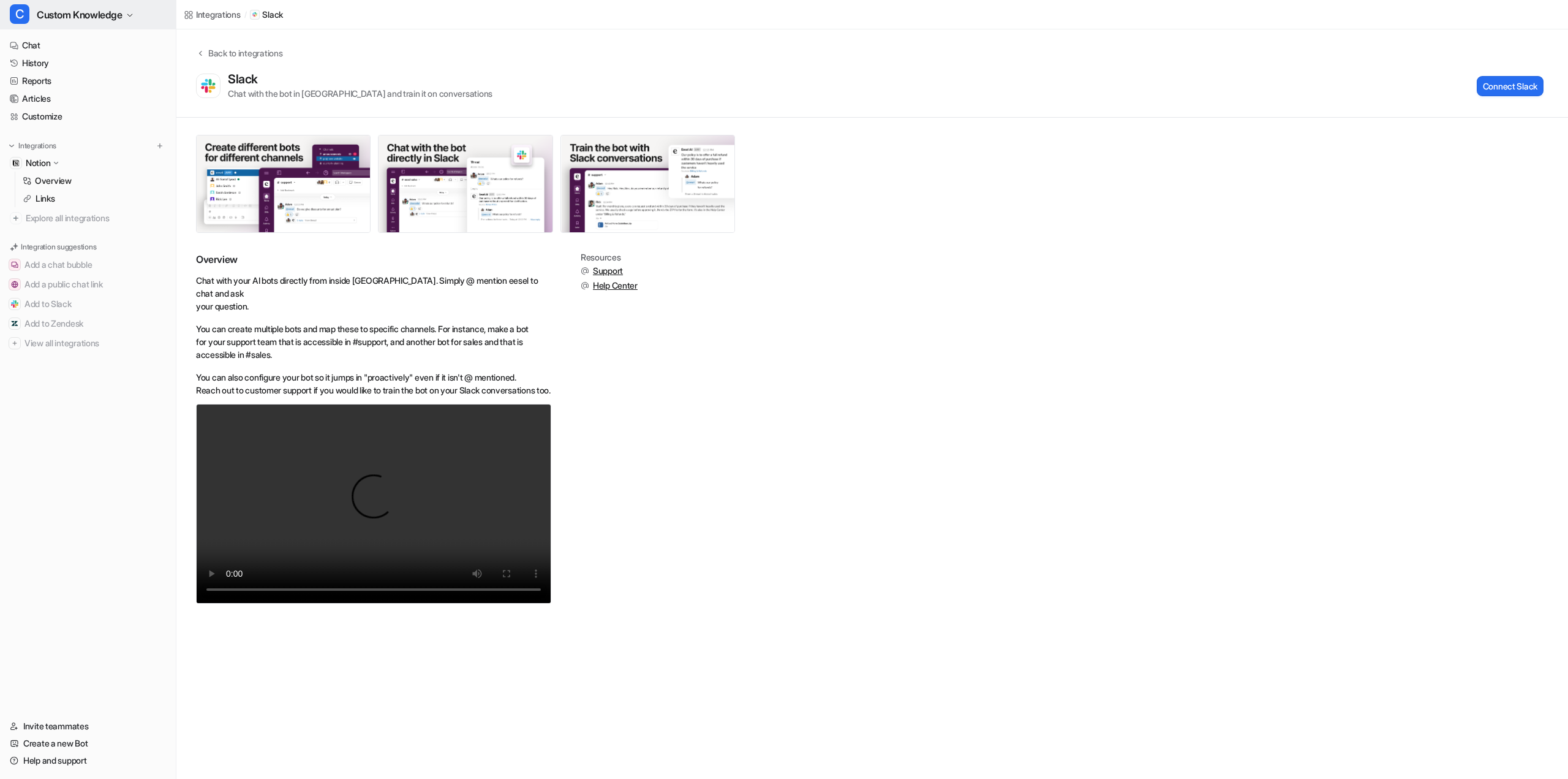
click at [142, 21] on button "C Custom Knowledge" at bounding box center [88, 14] width 176 height 29
click at [106, 72] on link "A Amazon ADS" at bounding box center [98, 67] width 169 height 20
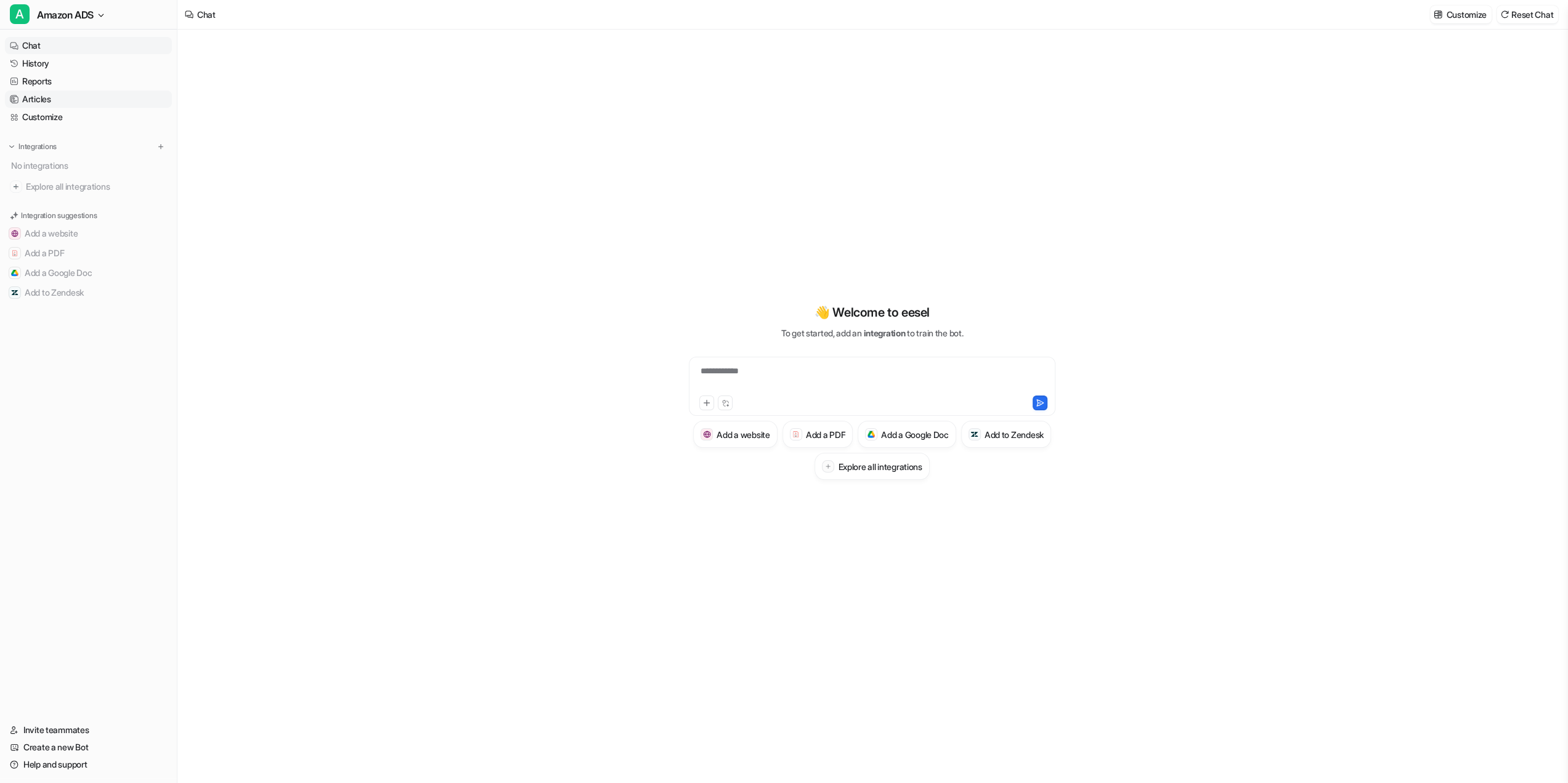
click at [62, 108] on link "Articles" at bounding box center [88, 99] width 167 height 17
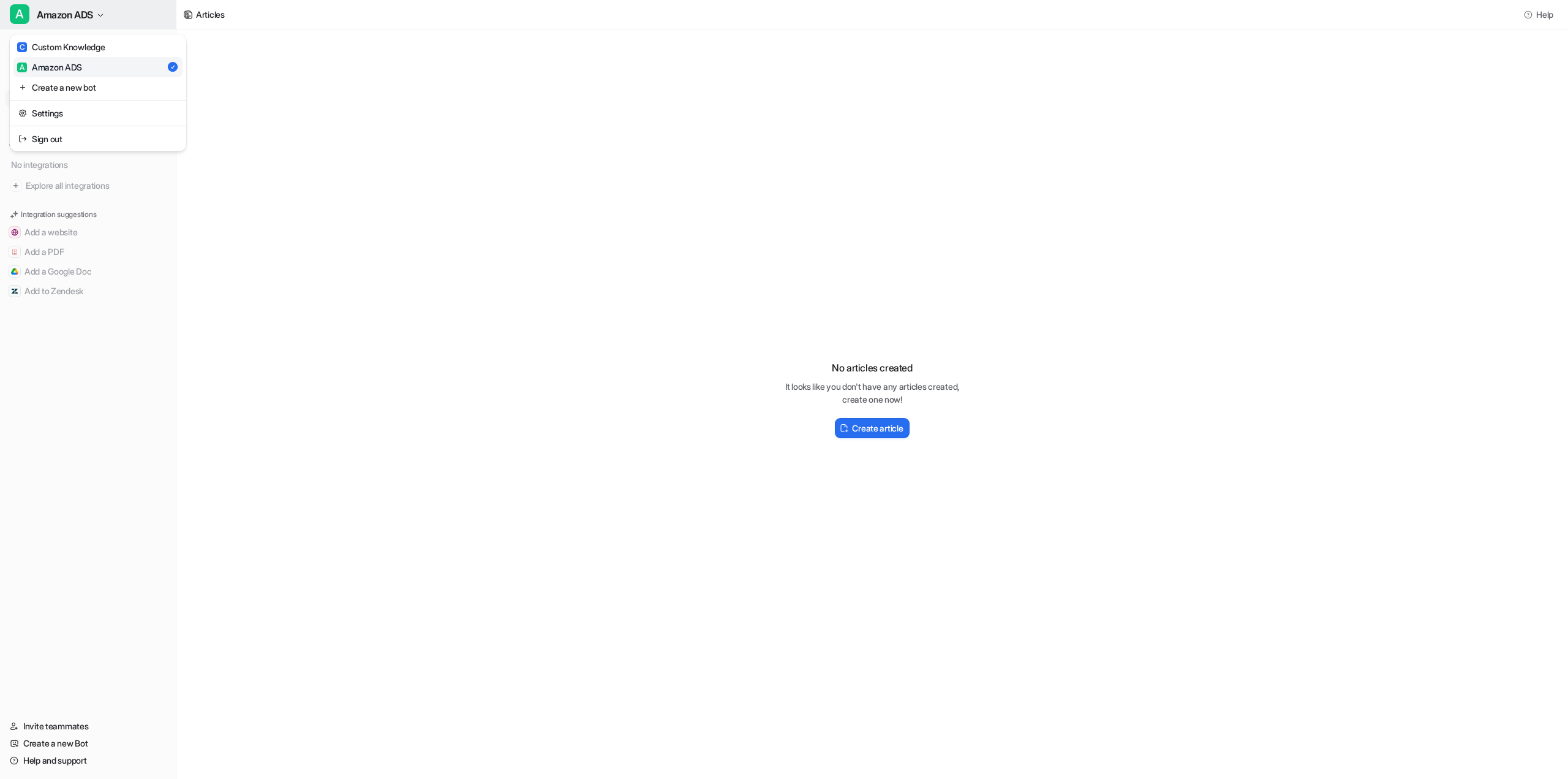
click at [93, 22] on span "Amazon ADS" at bounding box center [65, 14] width 57 height 17
click at [72, 123] on link "Settings" at bounding box center [98, 113] width 169 height 20
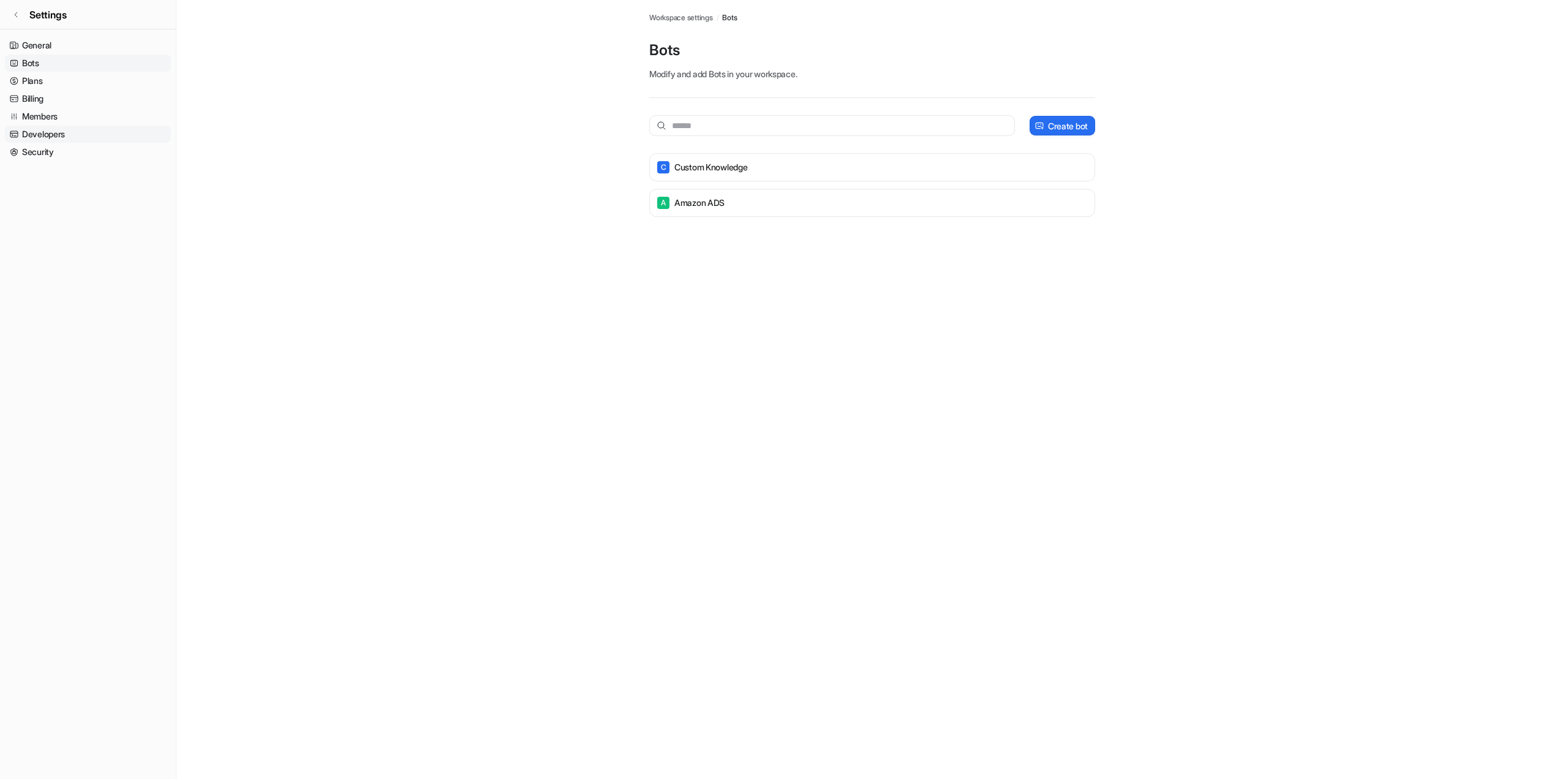
click at [74, 142] on link "Developers" at bounding box center [88, 134] width 166 height 17
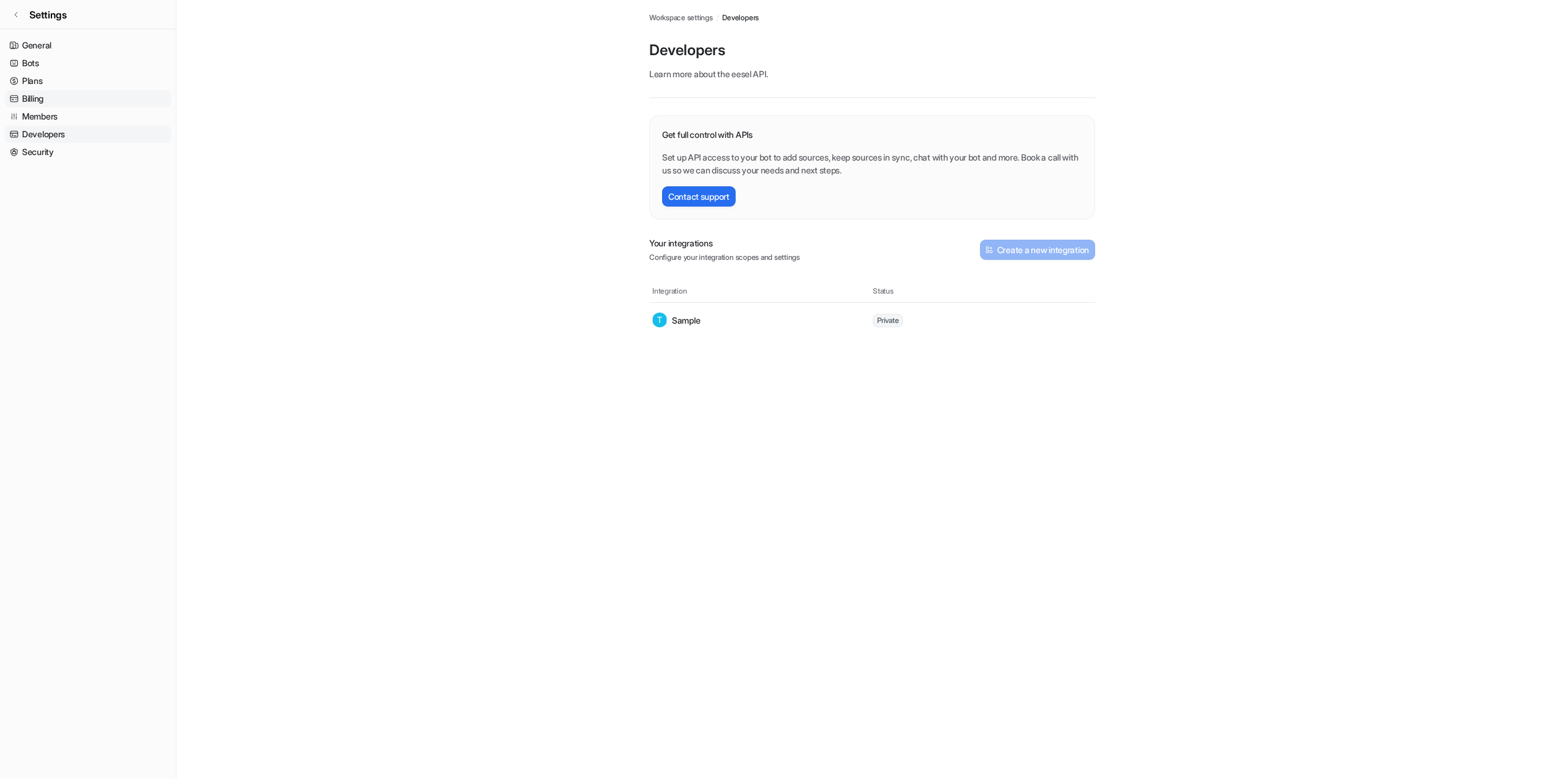
click at [91, 107] on link "Billing" at bounding box center [88, 98] width 166 height 17
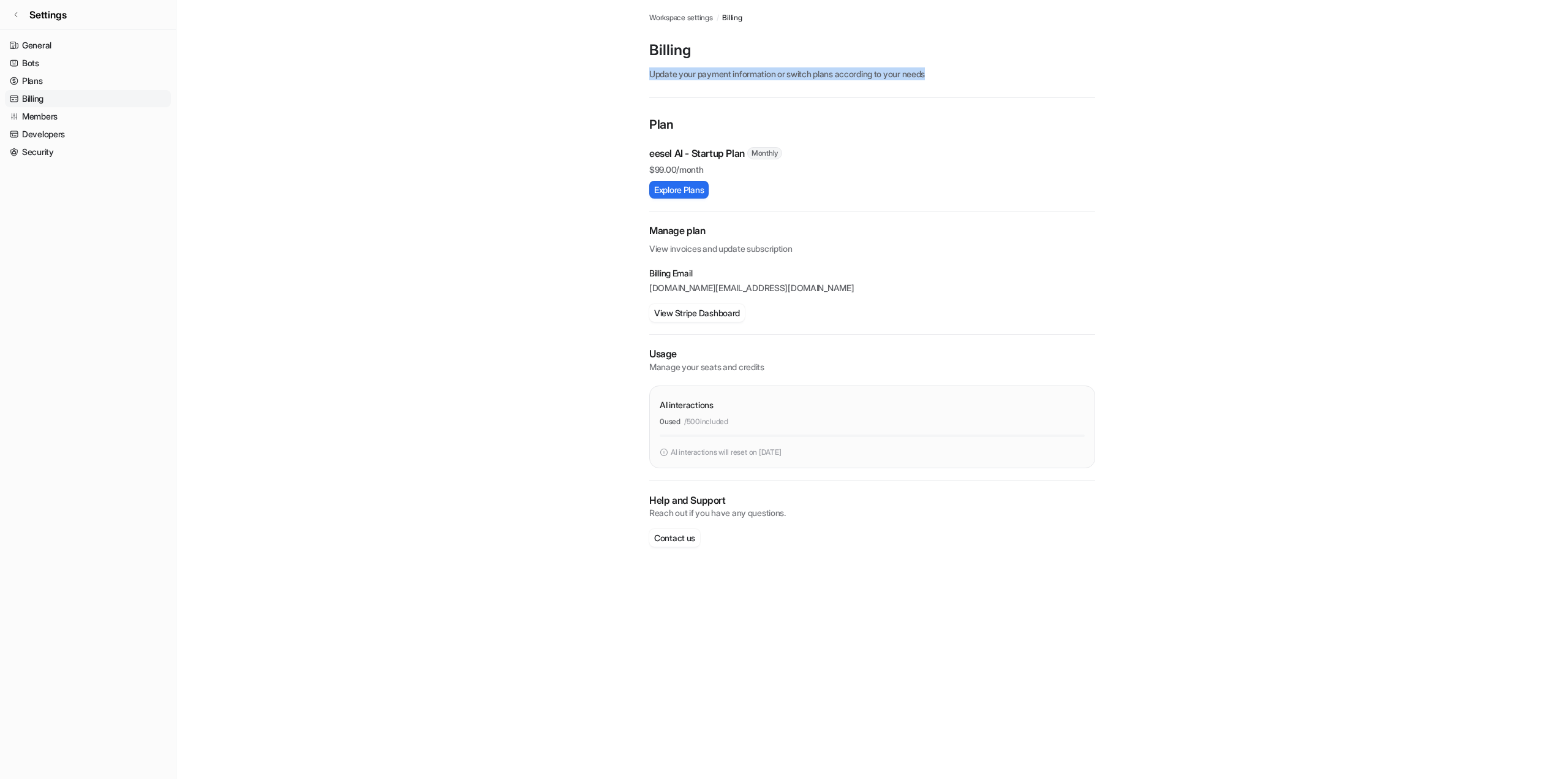
drag, startPoint x: 661, startPoint y: 82, endPoint x: 1010, endPoint y: 85, distance: 349.0
click at [1010, 85] on div "Workspace settings / Billing Billing Update your payment information or switch …" at bounding box center [872, 286] width 465 height 571
drag, startPoint x: 676, startPoint y: 451, endPoint x: 743, endPoint y: 452, distance: 67.0
click at [743, 414] on div "AI interactions" at bounding box center [872, 405] width 425 height 18
drag, startPoint x: 1143, startPoint y: 286, endPoint x: 1137, endPoint y: 273, distance: 14.3
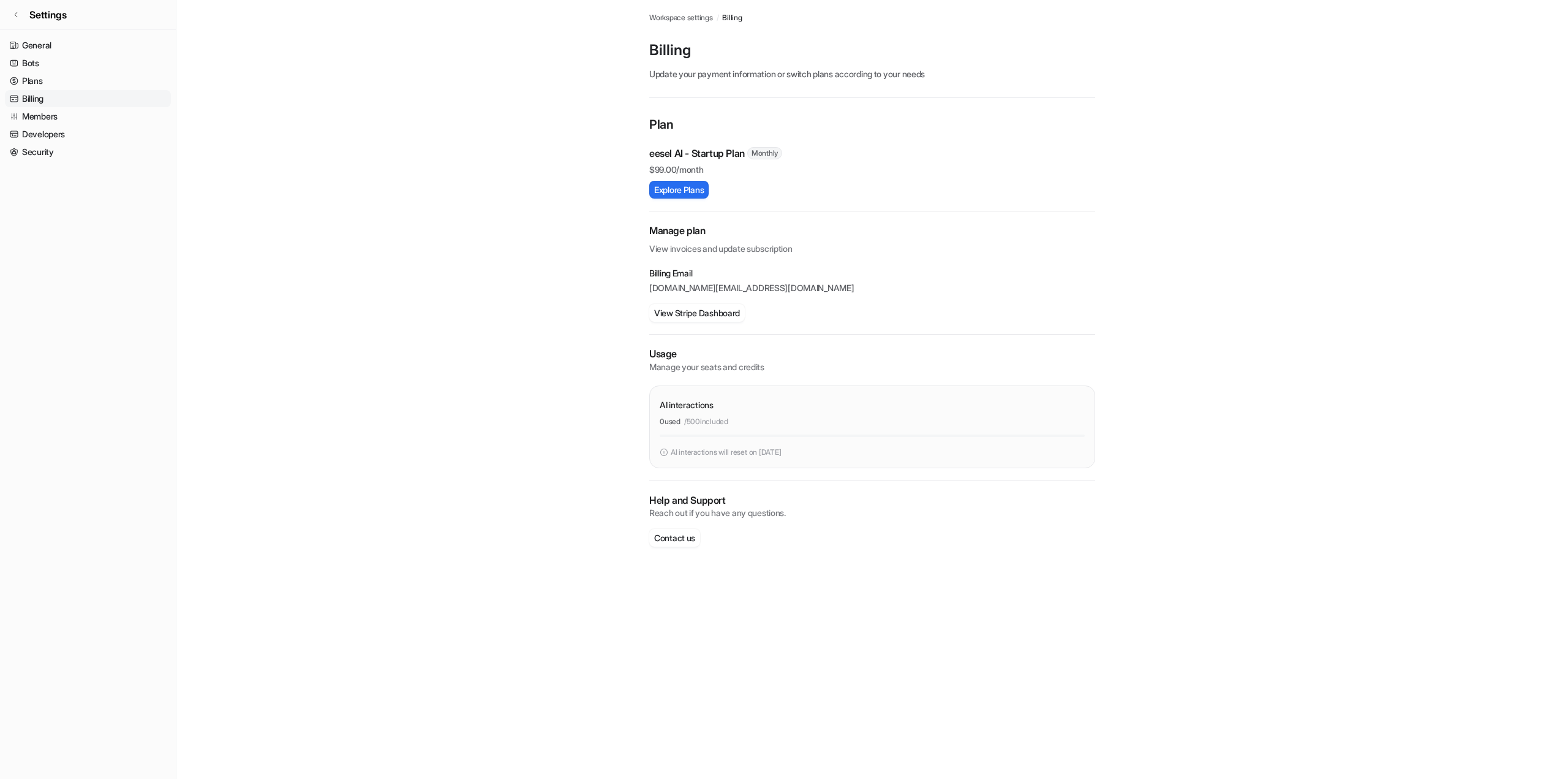
click at [1141, 281] on main "Workspace settings / Billing Billing Update your payment information or switch …" at bounding box center [872, 286] width 1392 height 571
click at [681, 198] on button "Explore Plans" at bounding box center [679, 189] width 59 height 18
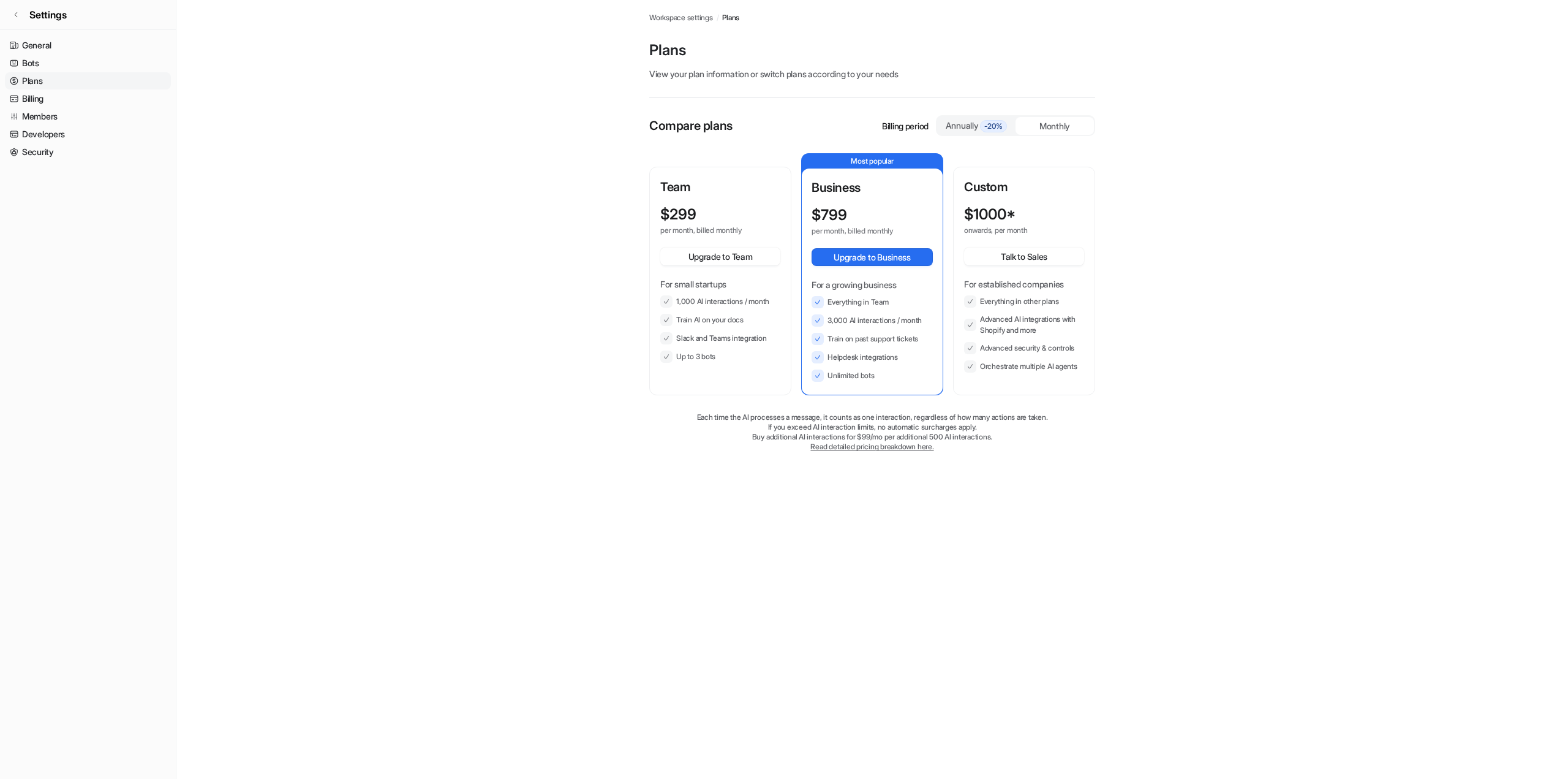
click at [709, 23] on span "Workspace settings" at bounding box center [681, 18] width 63 height 11
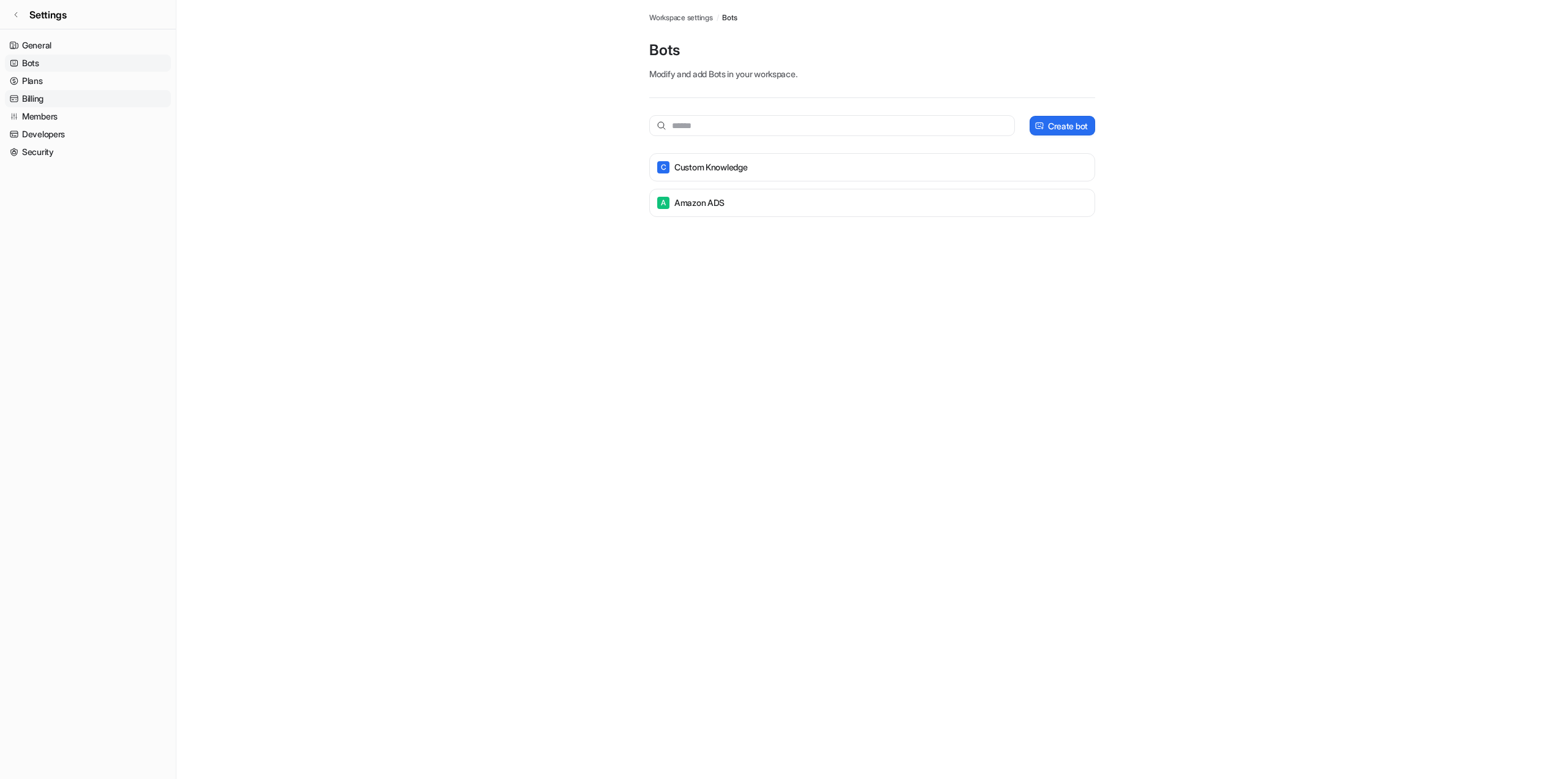
click at [57, 107] on link "Billing" at bounding box center [88, 98] width 166 height 17
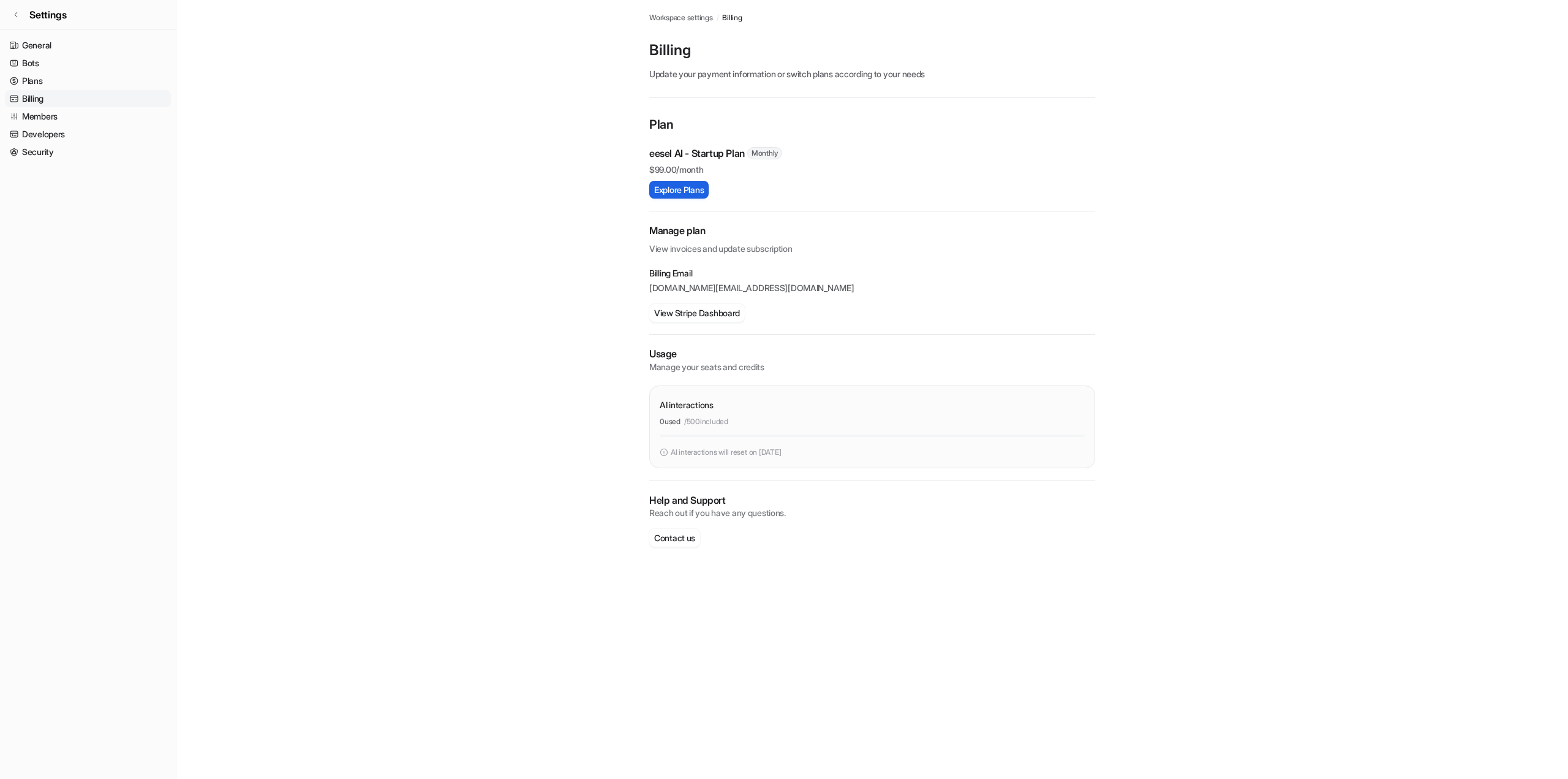
click at [681, 198] on button "Explore Plans" at bounding box center [679, 189] width 59 height 18
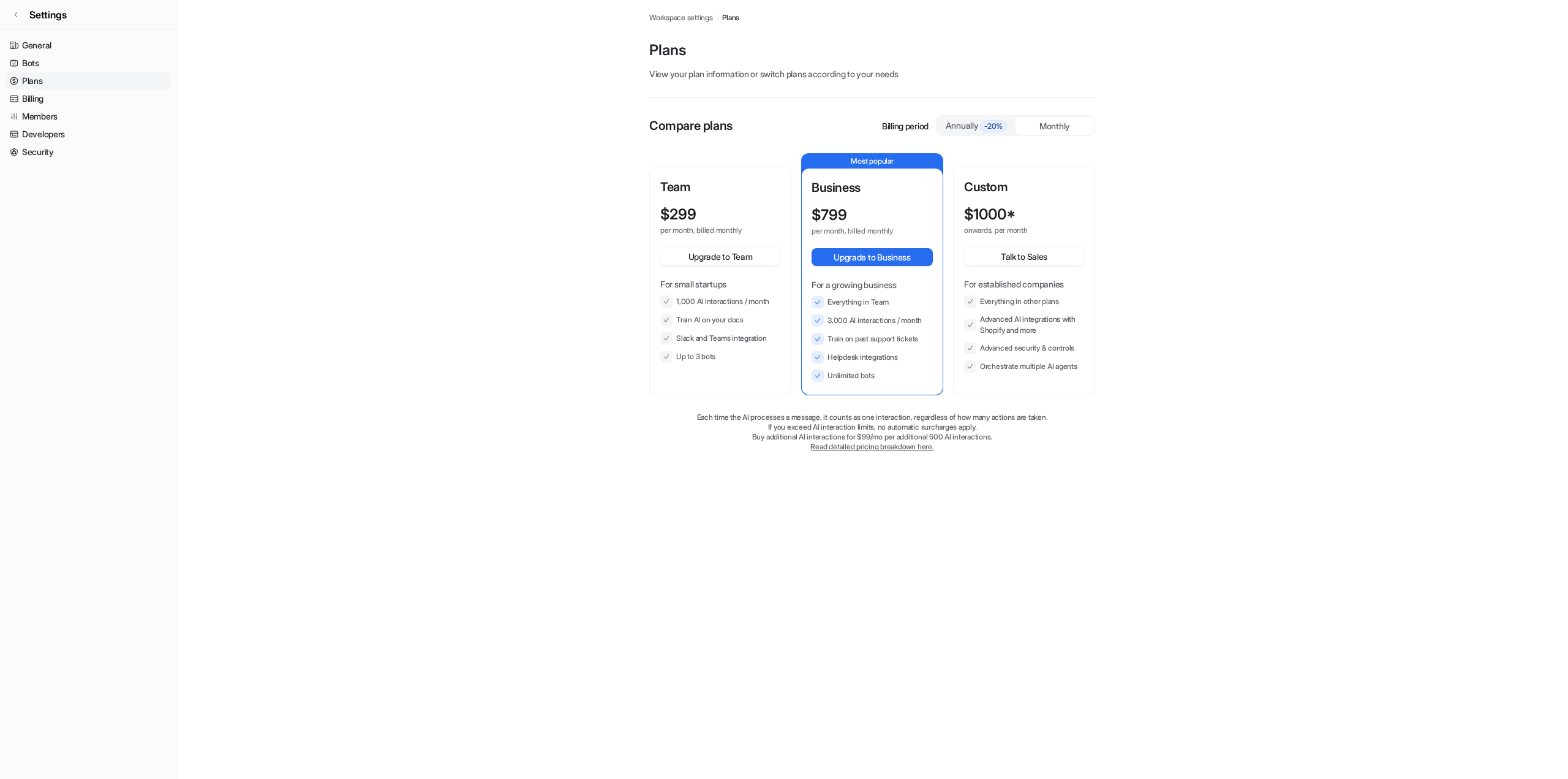
click at [29, 89] on link "Plans" at bounding box center [88, 80] width 166 height 17
click at [35, 107] on link "Billing" at bounding box center [88, 98] width 166 height 17
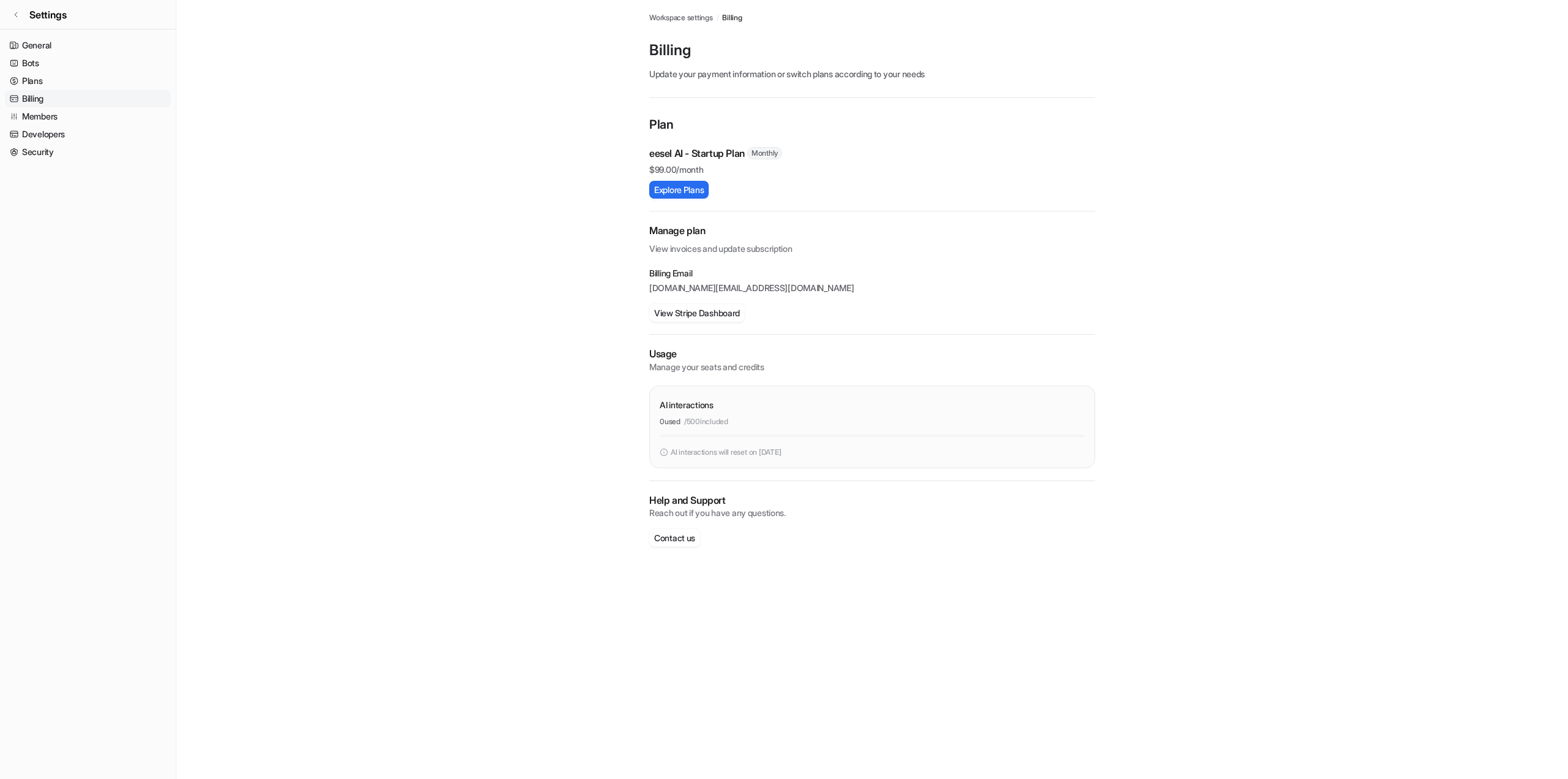
click at [726, 427] on p "/ 500 included" at bounding box center [706, 421] width 44 height 11
click at [694, 361] on p "Usage" at bounding box center [872, 354] width 446 height 14
drag, startPoint x: 658, startPoint y: 279, endPoint x: 846, endPoint y: 279, distance: 188.0
click at [846, 279] on div "Workspace settings / Billing Billing Update your payment information or switch …" at bounding box center [872, 286] width 465 height 571
click at [681, 238] on h2 "Manage plan" at bounding box center [872, 230] width 446 height 14
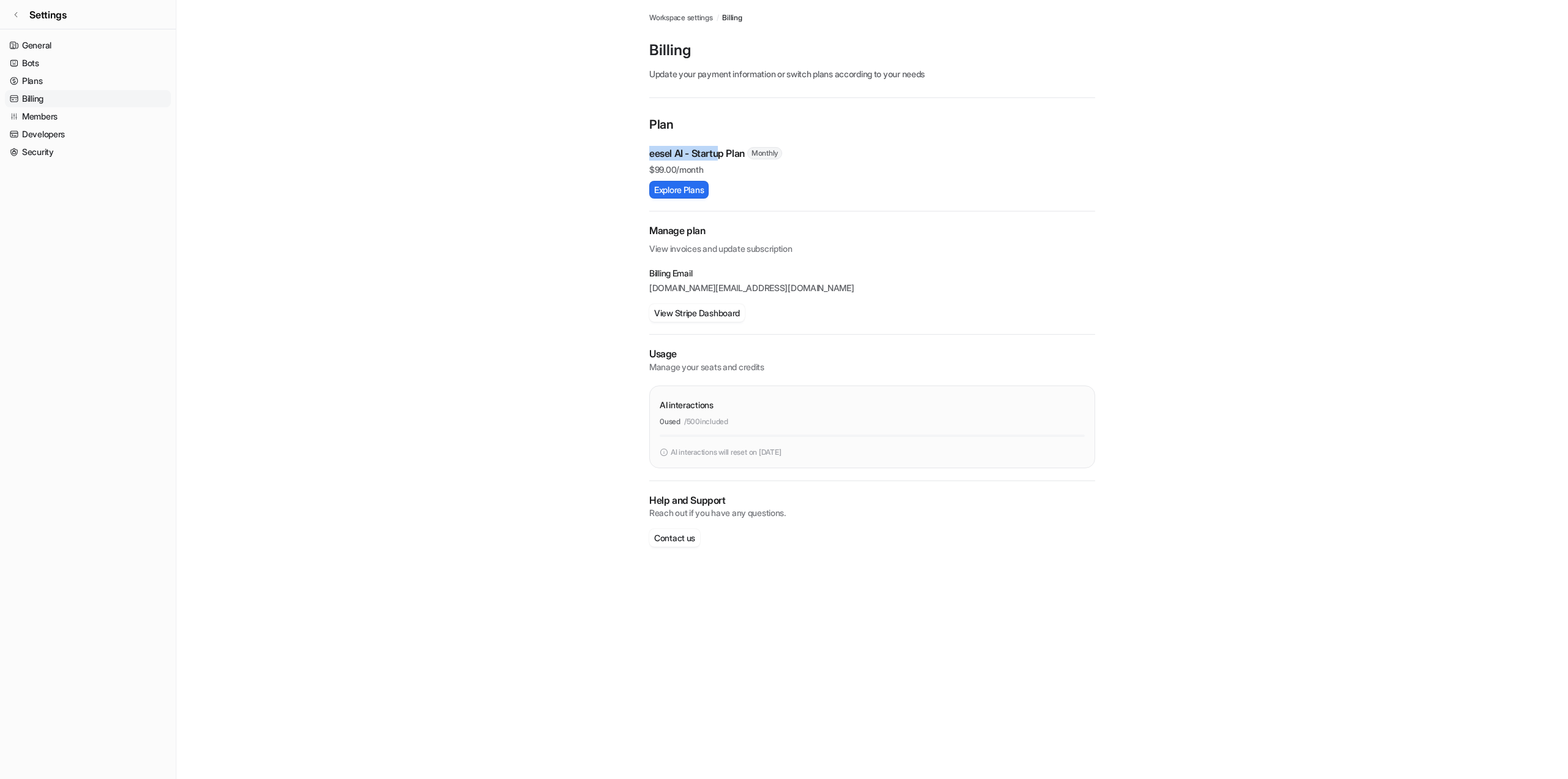
drag, startPoint x: 664, startPoint y: 173, endPoint x: 740, endPoint y: 173, distance: 76.0
click at [740, 161] on p "eesel AI - Startup Plan" at bounding box center [697, 153] width 95 height 15
click at [702, 161] on p "eesel AI - Startup Plan" at bounding box center [697, 153] width 95 height 15
drag, startPoint x: 702, startPoint y: 173, endPoint x: 652, endPoint y: 172, distance: 50.0
click at [652, 172] on div "Workspace settings / Billing Billing Update your payment information or switch …" at bounding box center [872, 286] width 465 height 571
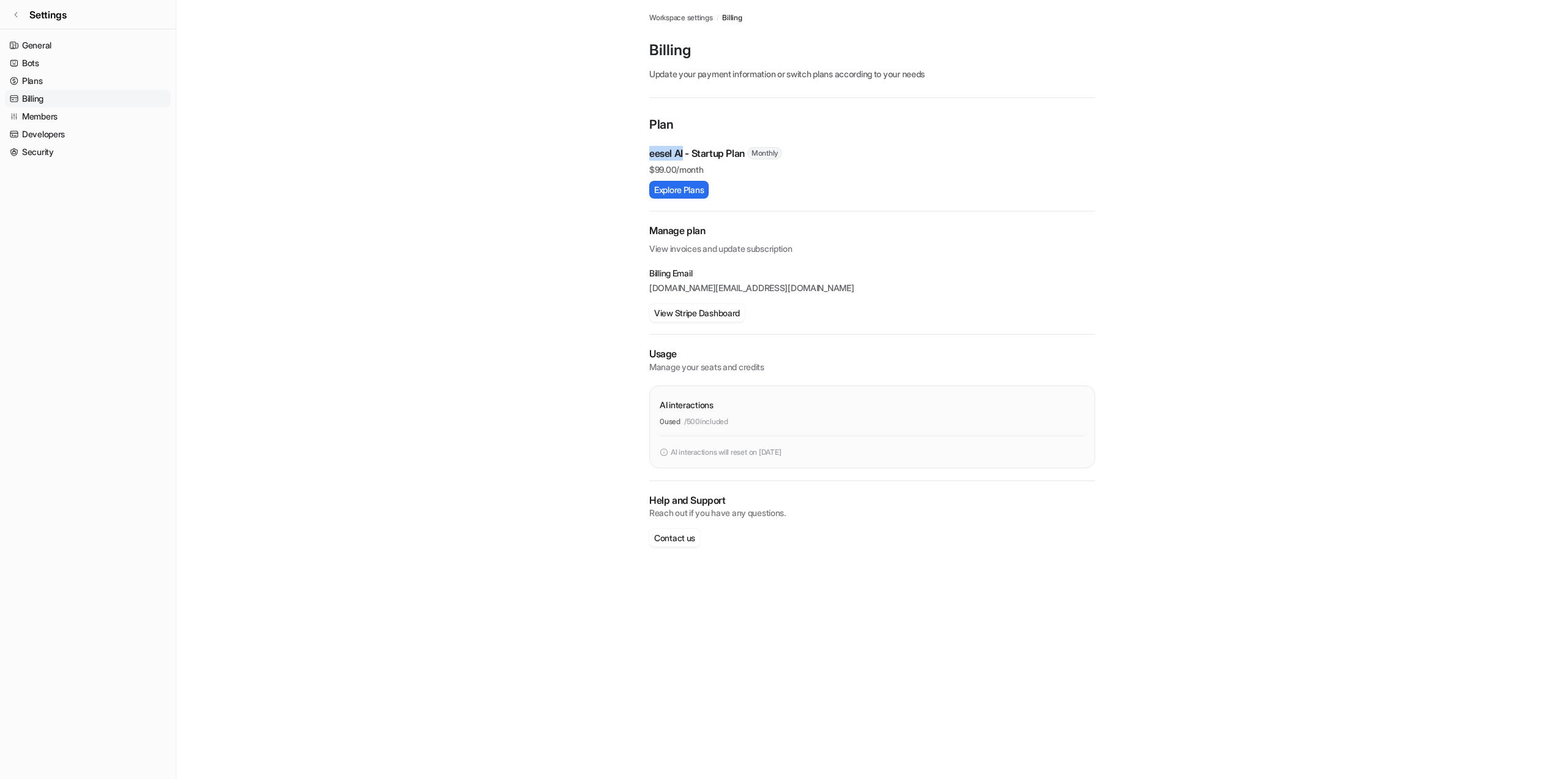
copy p "eesel AI"
click at [1257, 199] on main "Workspace settings / Billing Billing Update your payment information or switch …" at bounding box center [872, 286] width 1392 height 571
